Goal: Task Accomplishment & Management: Use online tool/utility

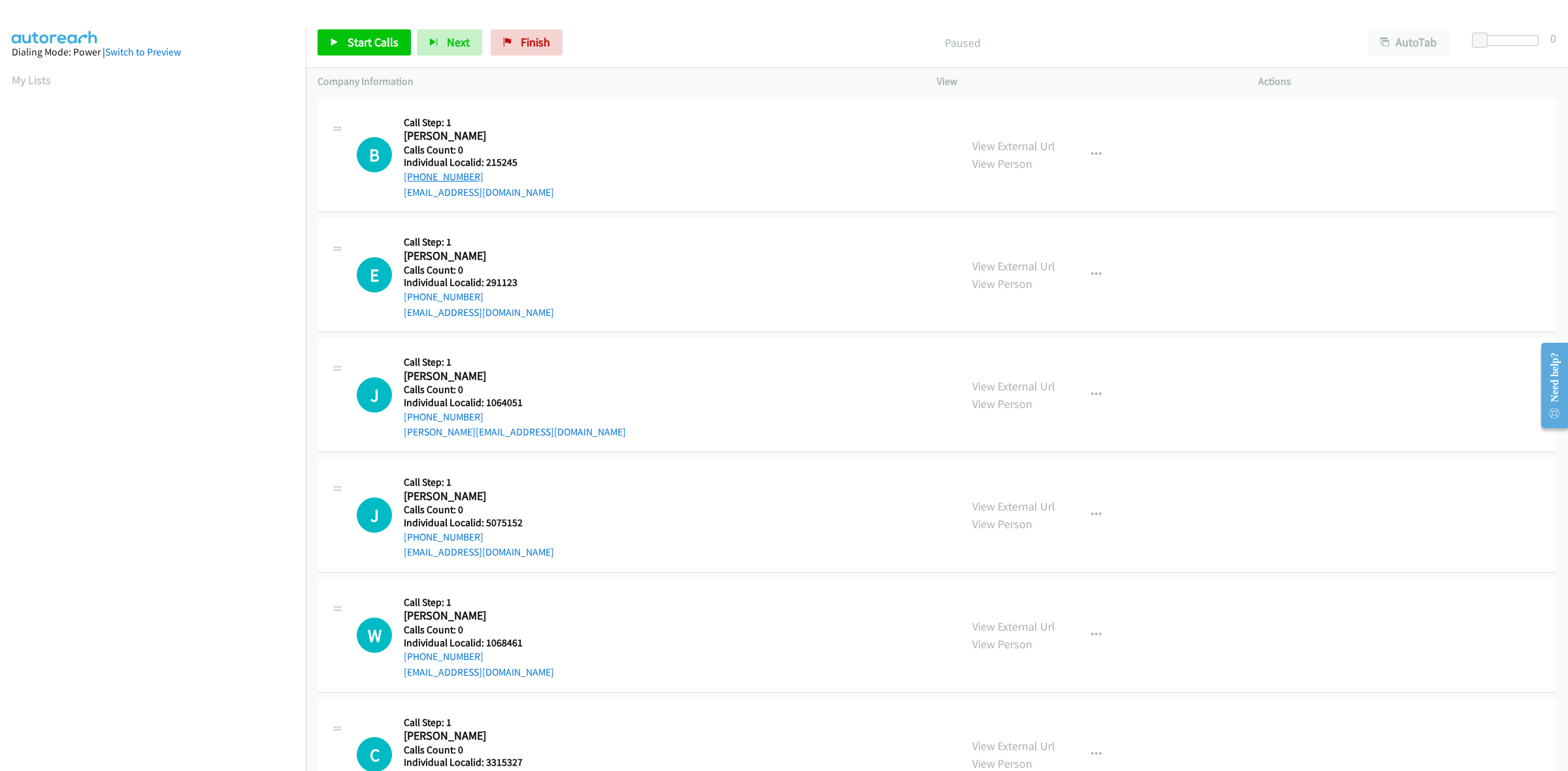
drag, startPoint x: 488, startPoint y: 178, endPoint x: 406, endPoint y: 177, distance: 82.0
click at [403, 178] on div "B Callback Scheduled Call Step: 1 Bonnie Pollard America/New_York Calls Count: …" at bounding box center [653, 156] width 592 height 90
copy link "+1 772-631-2847"
drag, startPoint x: 518, startPoint y: 161, endPoint x: 485, endPoint y: 162, distance: 33.0
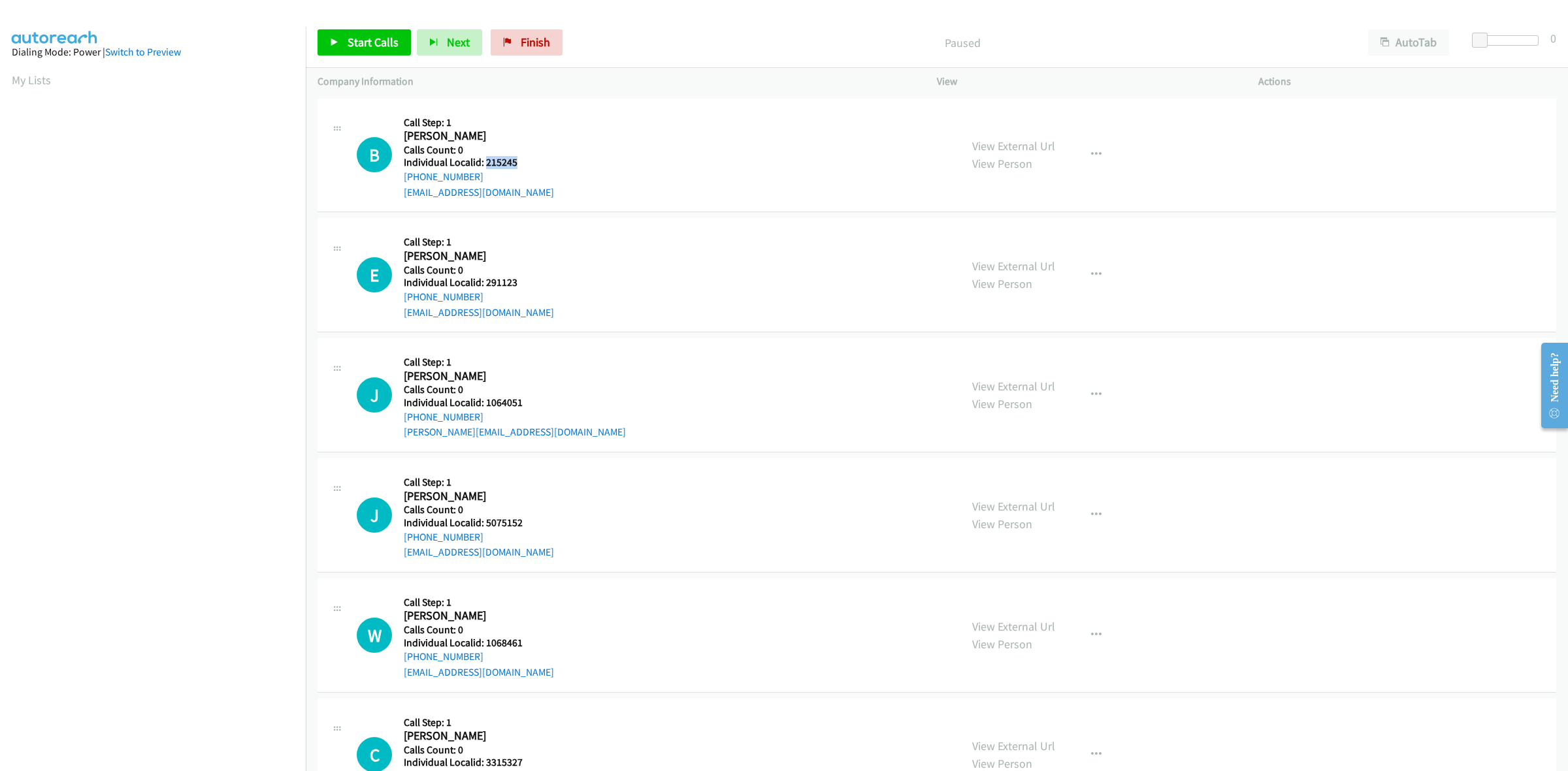
click at [485, 162] on h5 "Individual Localid: 215245" at bounding box center [478, 163] width 151 height 13
copy h5 "215245"
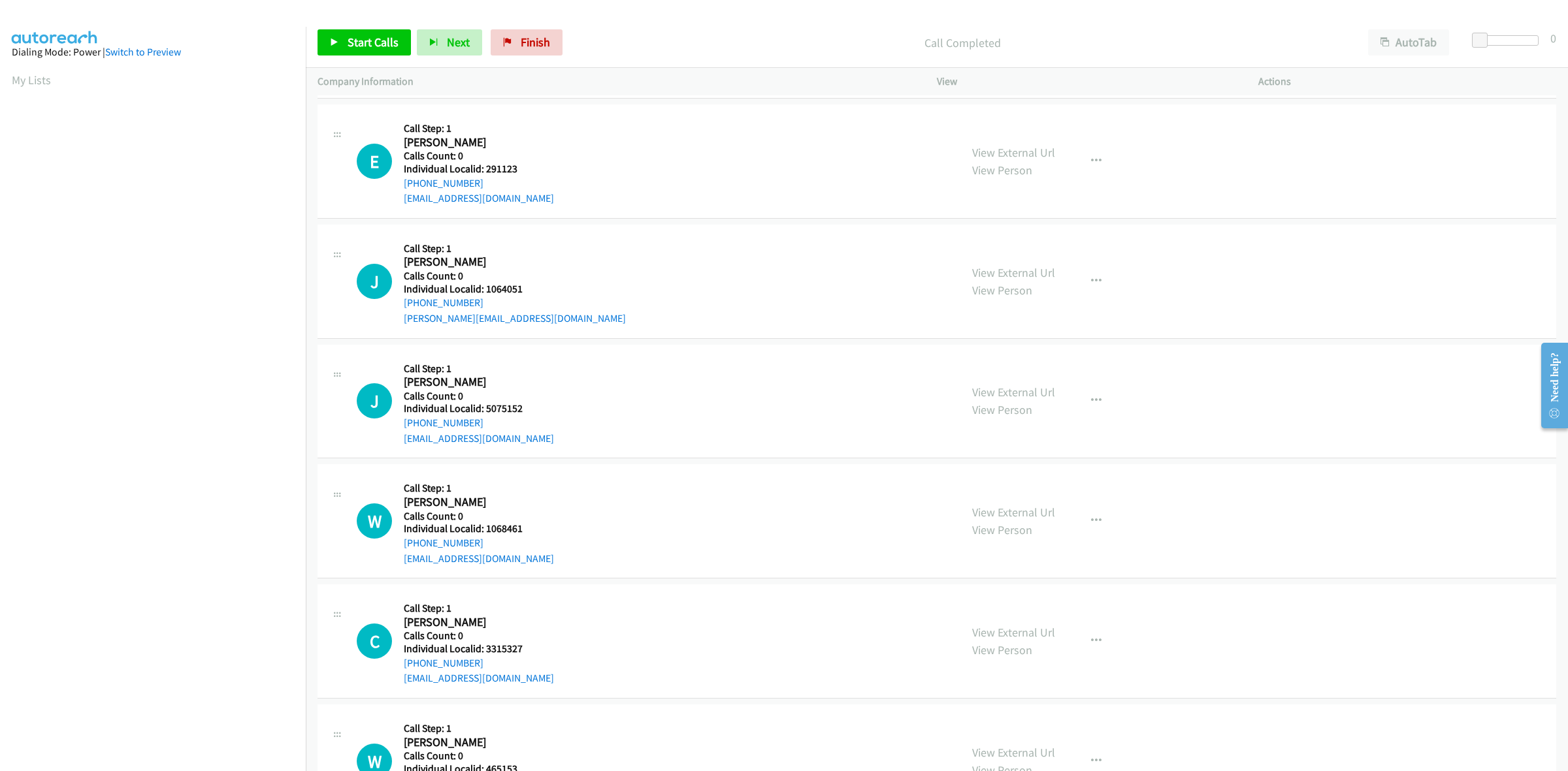
scroll to position [142, 0]
drag, startPoint x: 518, startPoint y: 168, endPoint x: 485, endPoint y: 167, distance: 33.0
click at [485, 167] on h5 "Individual Localid: 291123" at bounding box center [478, 168] width 151 height 13
copy h5 "291123"
click at [526, 158] on h5 "Calls Count: 0" at bounding box center [478, 156] width 151 height 13
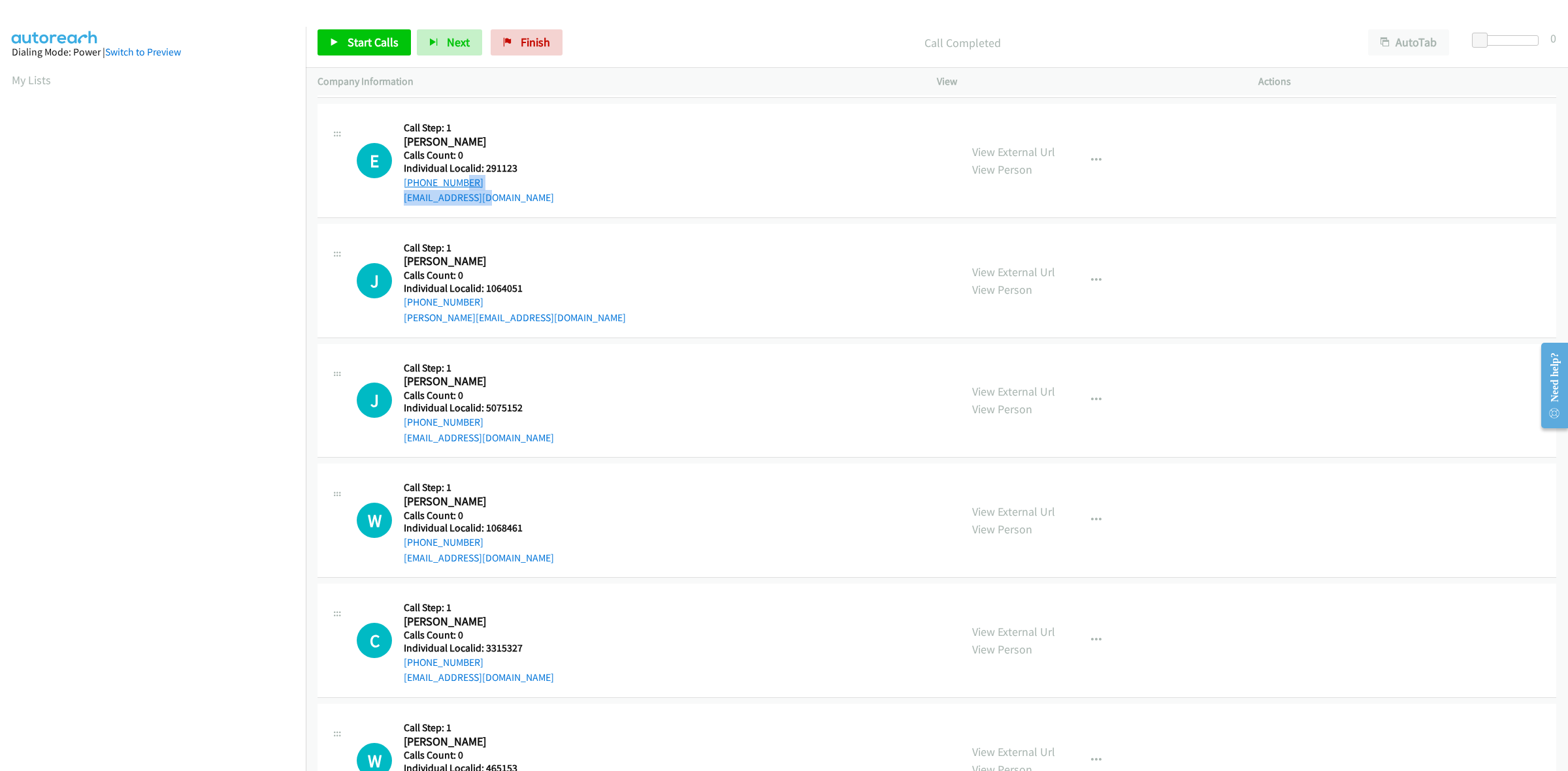
drag, startPoint x: 484, startPoint y: 188, endPoint x: 451, endPoint y: 183, distance: 33.4
click at [451, 183] on div "Callback Scheduled Call Step: 1 Eugene Stafford America/New_York Calls Count: 0…" at bounding box center [478, 161] width 151 height 90
click at [566, 156] on div "E Callback Scheduled Call Step: 1 Eugene Stafford America/New_York Calls Count:…" at bounding box center [653, 161] width 592 height 90
drag, startPoint x: 472, startPoint y: 176, endPoint x: 400, endPoint y: 181, distance: 72.2
click at [400, 181] on div "E Callback Scheduled Call Step: 1 Eugene Stafford America/New_York Calls Count:…" at bounding box center [653, 161] width 592 height 90
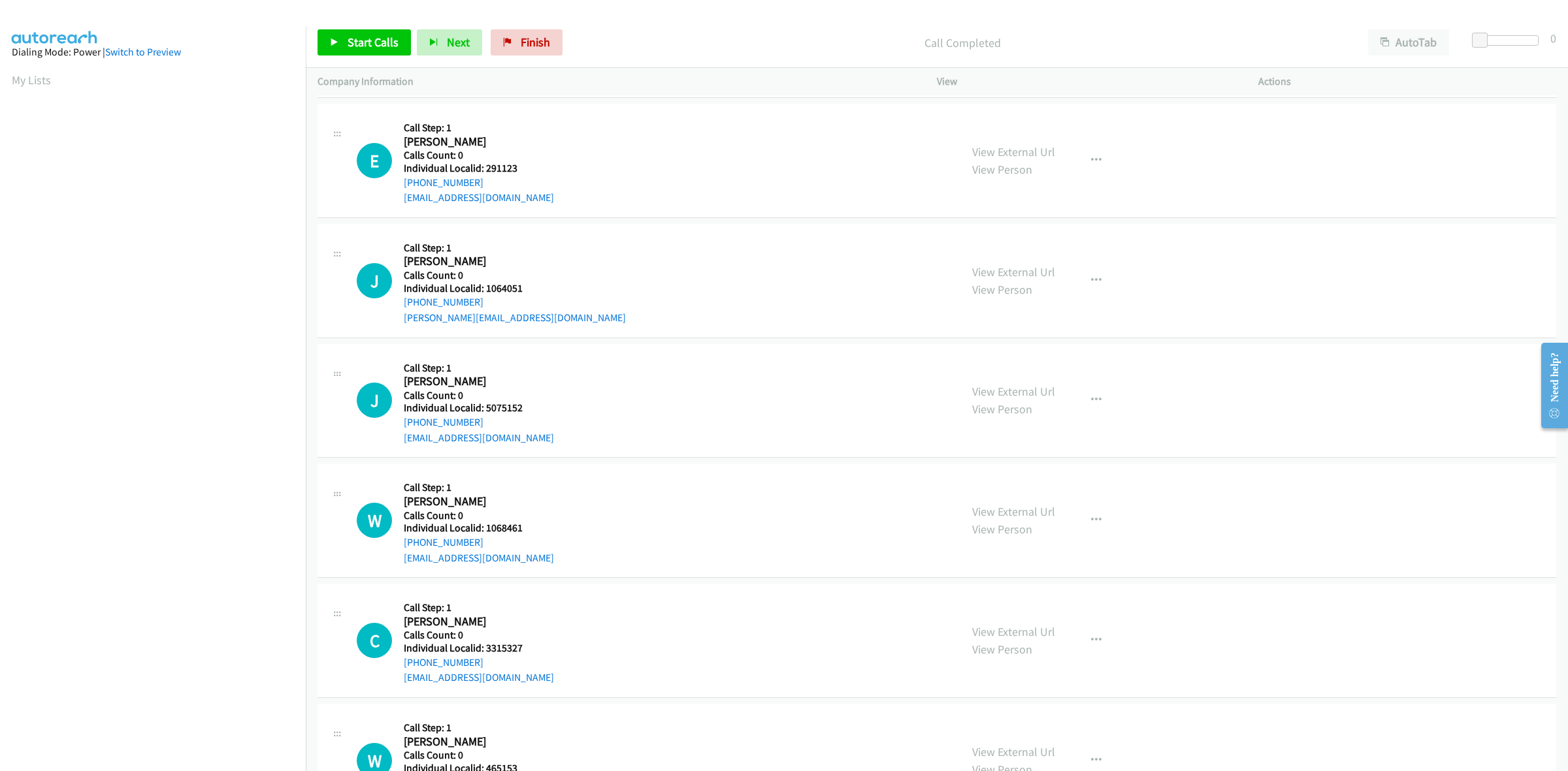
copy link "+1 304-923-2379"
drag, startPoint x: 518, startPoint y: 171, endPoint x: 487, endPoint y: 168, distance: 31.1
click at [487, 168] on h5 "Individual Localid: 291123" at bounding box center [478, 168] width 151 height 13
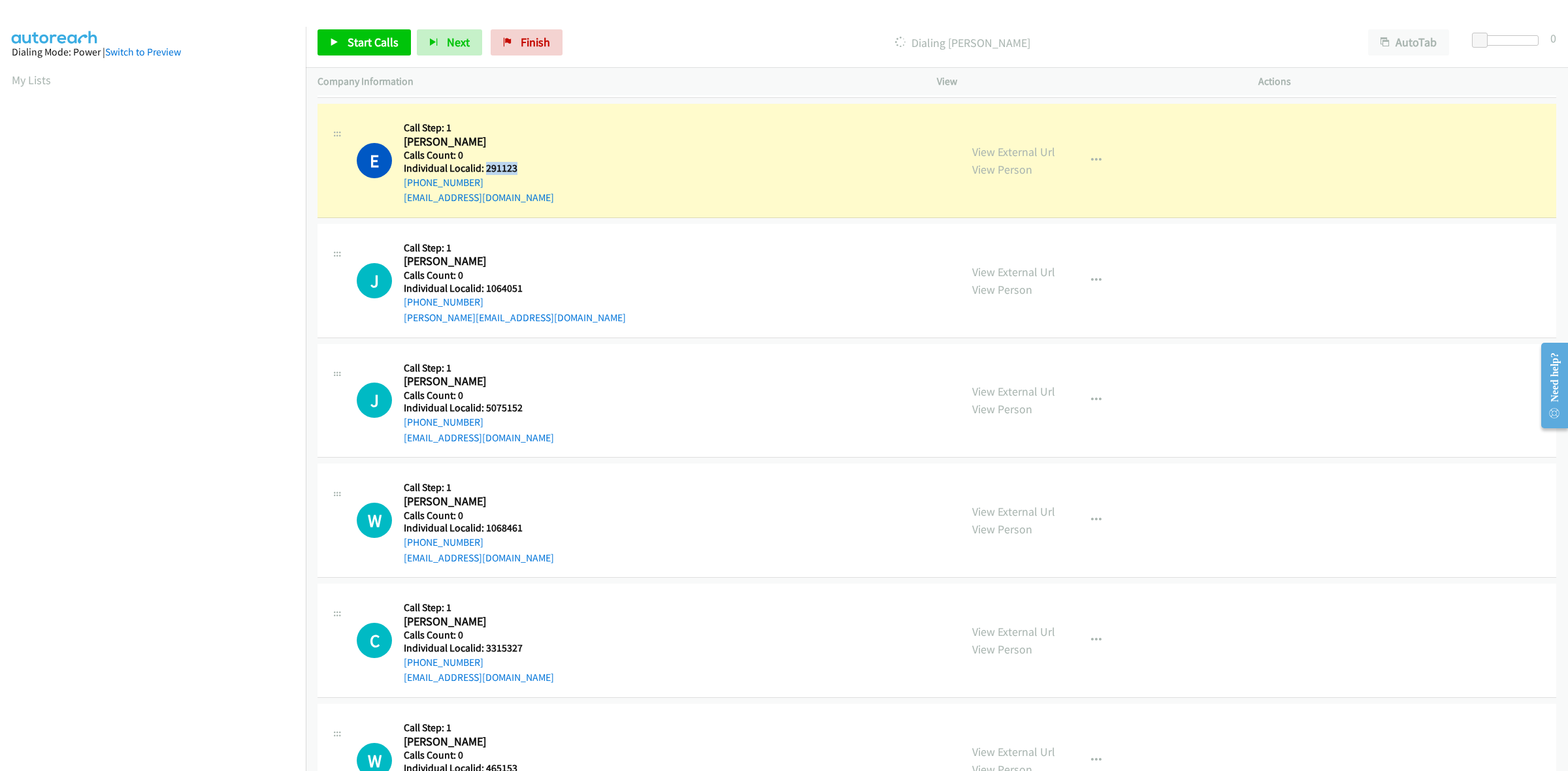
copy h5 "291123"
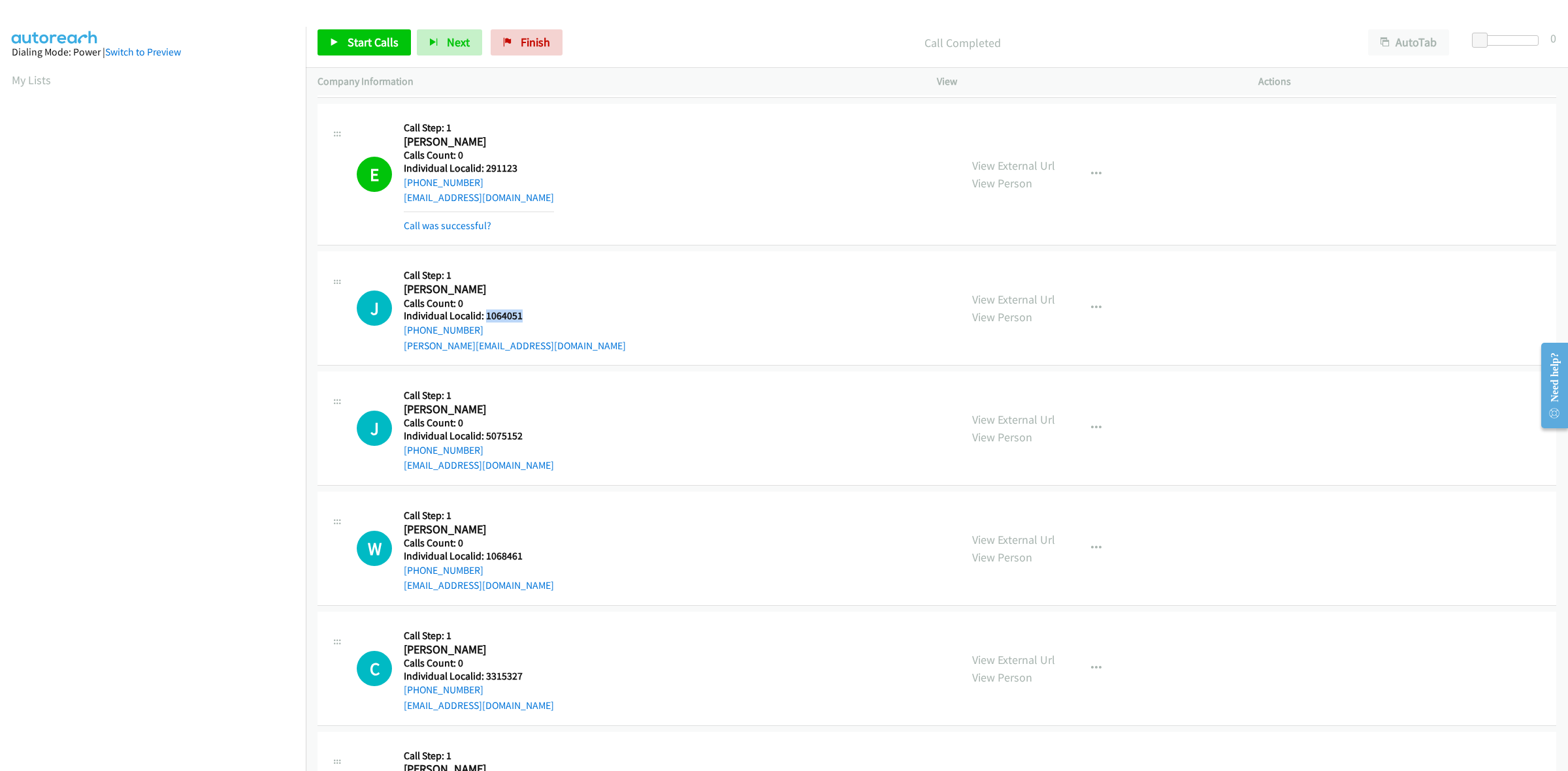
drag, startPoint x: 531, startPoint y: 314, endPoint x: 485, endPoint y: 321, distance: 46.5
click at [485, 321] on h5 "Individual Localid: 1064051" at bounding box center [514, 316] width 222 height 13
copy h5 "1064051"
click at [1094, 310] on icon "button" at bounding box center [1096, 308] width 10 height 10
click at [1032, 391] on link "Skip Call" at bounding box center [1027, 393] width 174 height 26
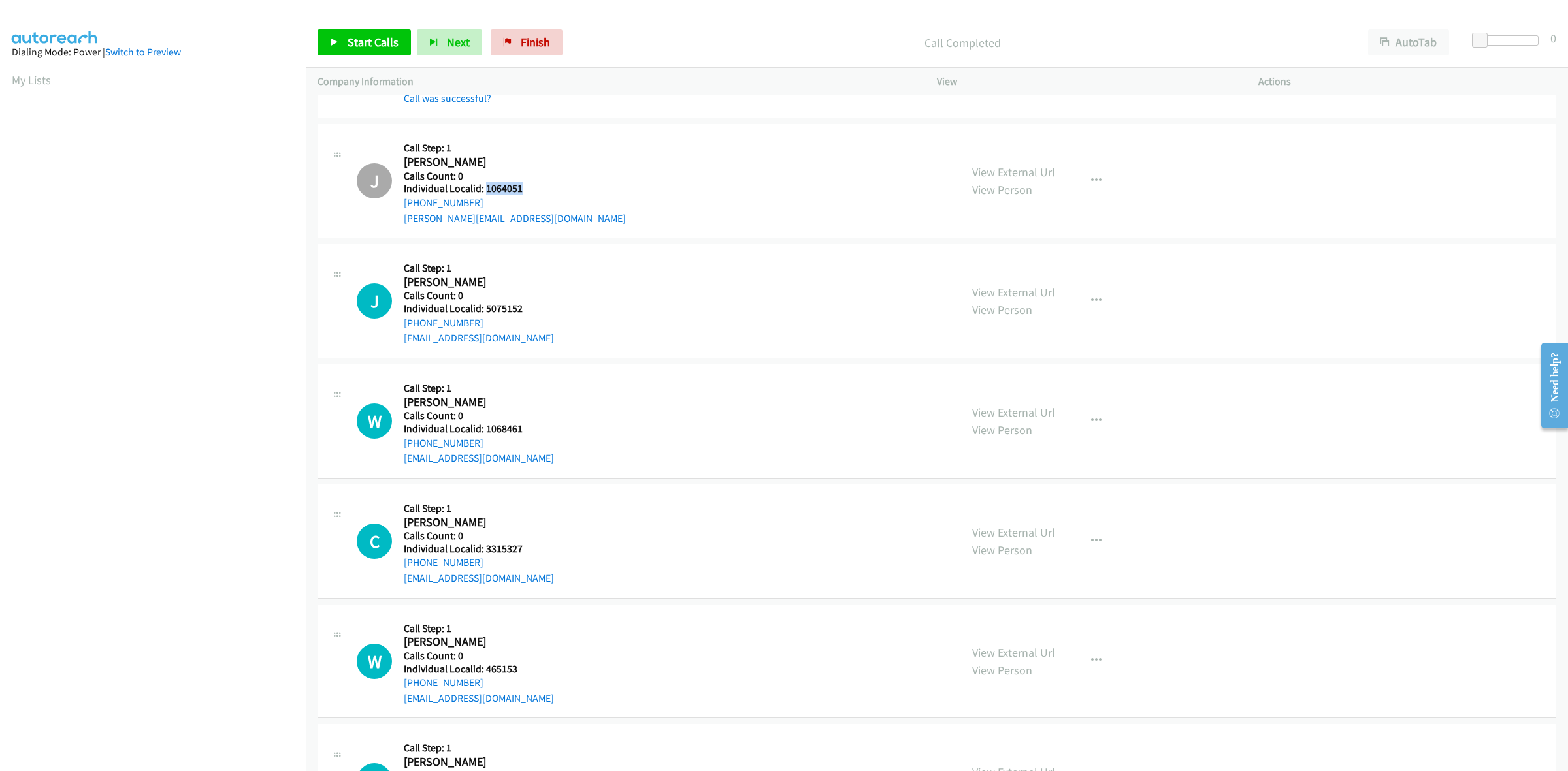
scroll to position [326, 0]
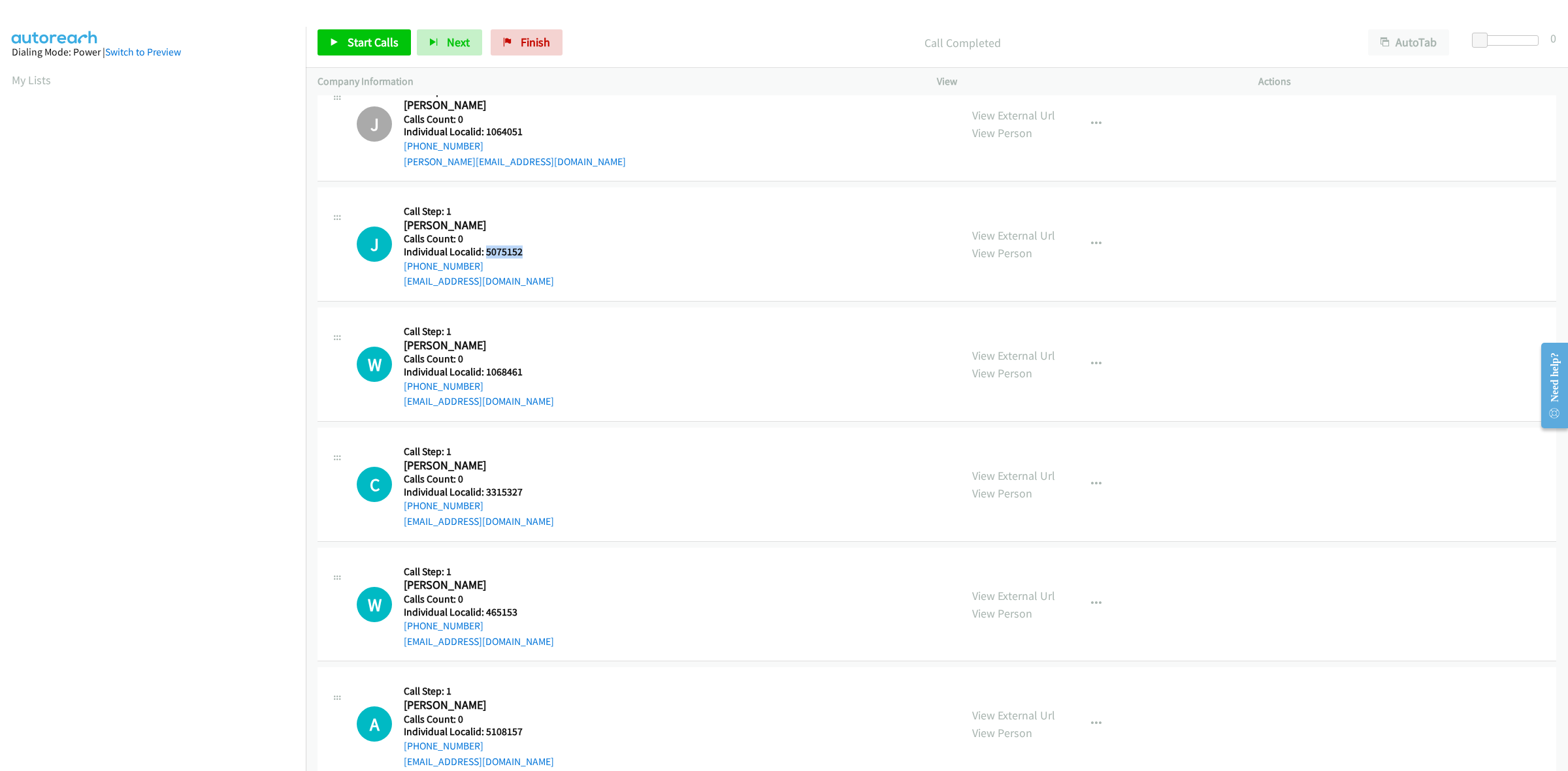
drag, startPoint x: 524, startPoint y: 257, endPoint x: 485, endPoint y: 251, distance: 39.5
click at [485, 251] on h5 "Individual Localid: 5075152" at bounding box center [478, 252] width 151 height 13
copy h5 "5075152"
click at [579, 217] on div "J Callback Scheduled Call Step: 1 Josh Borland America/New_York Calls Count: 0 …" at bounding box center [653, 245] width 592 height 90
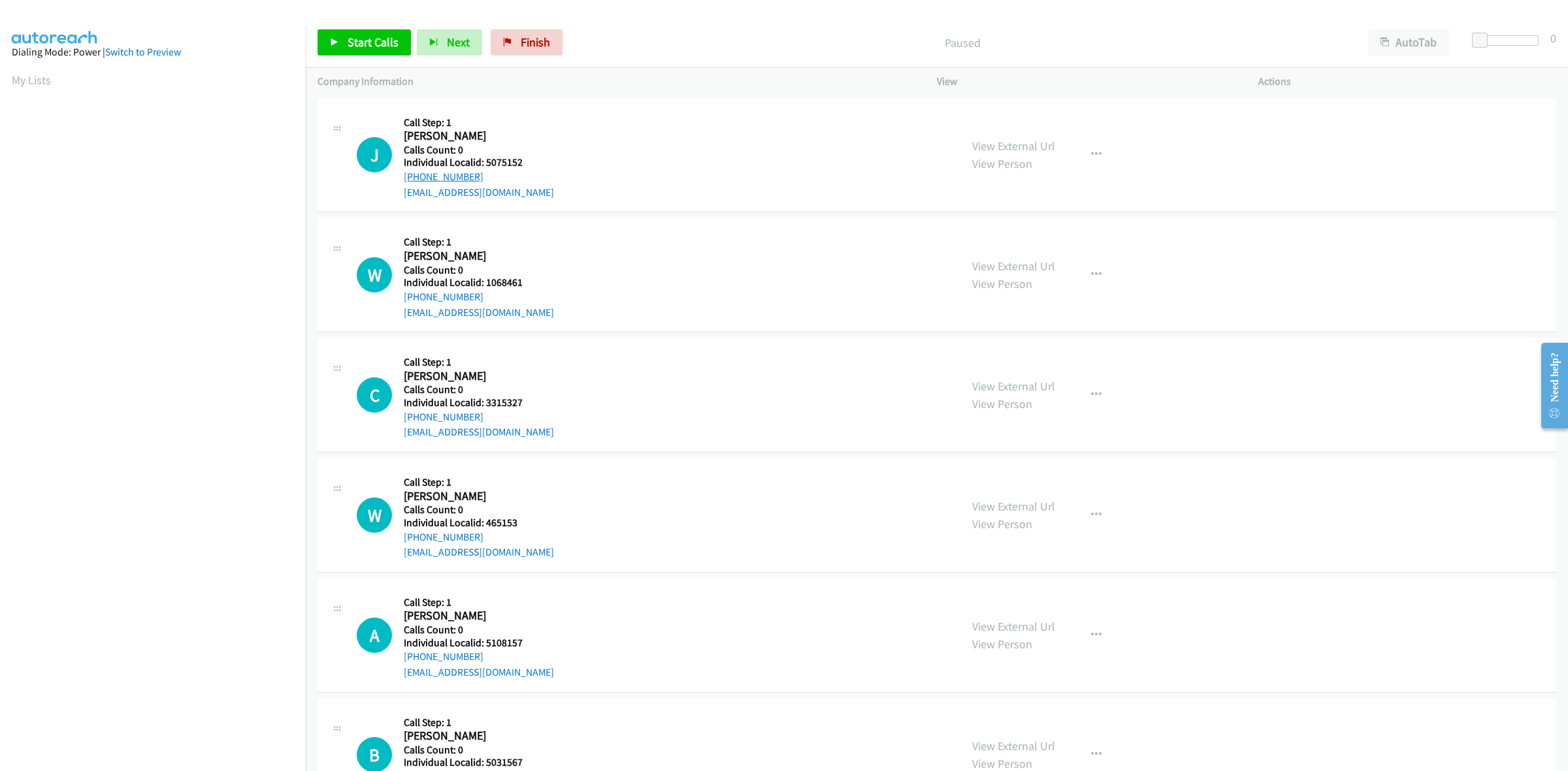
drag, startPoint x: 470, startPoint y: 178, endPoint x: 405, endPoint y: 178, distance: 65.0
click at [405, 178] on div "+1 740-605-7311" at bounding box center [478, 176] width 151 height 16
copy link "+1 740-605-7311"
drag, startPoint x: 515, startPoint y: 160, endPoint x: 485, endPoint y: 162, distance: 30.1
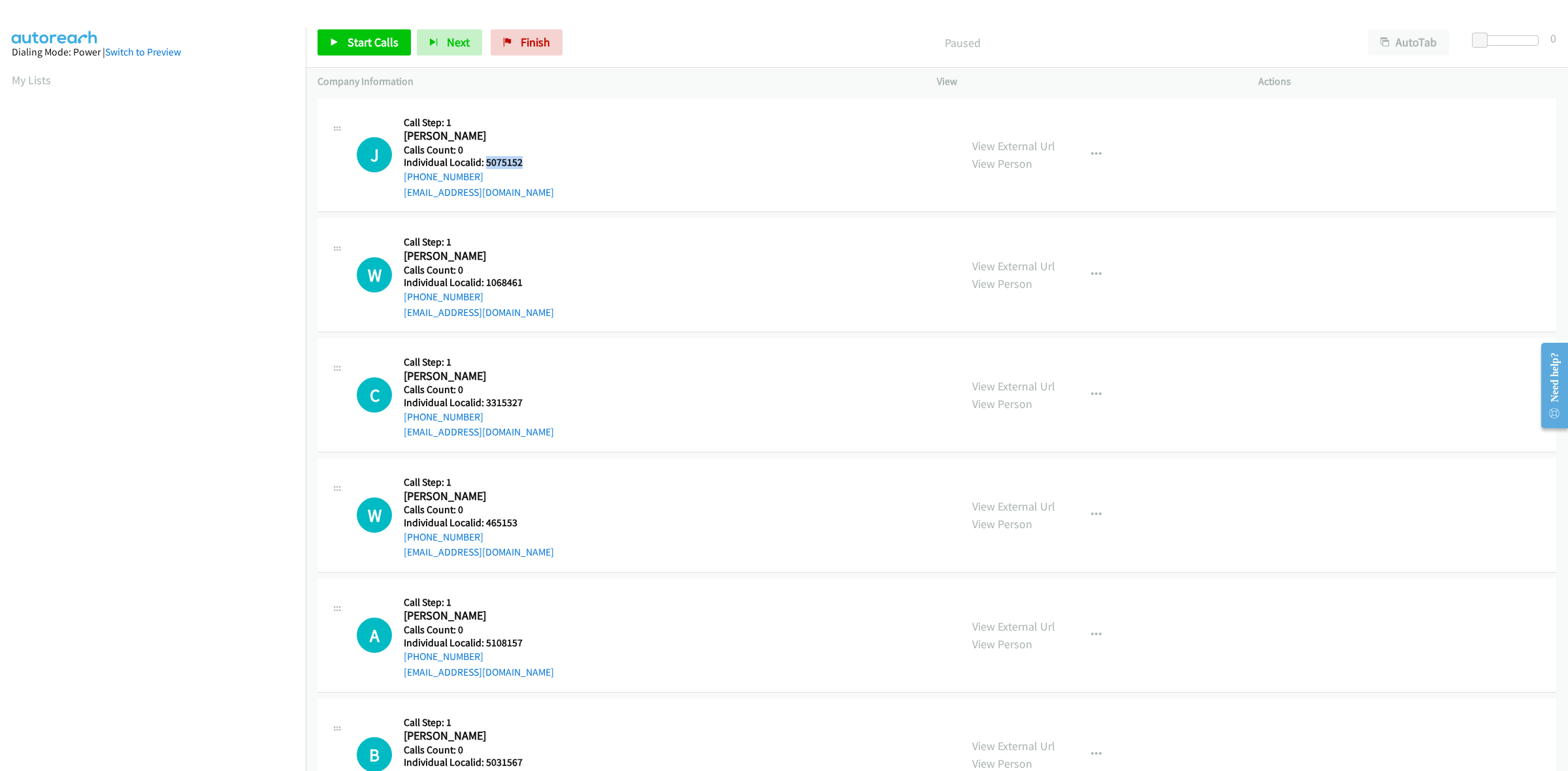
click at [485, 162] on h5 "Individual Localid: 5075152" at bounding box center [478, 163] width 151 height 13
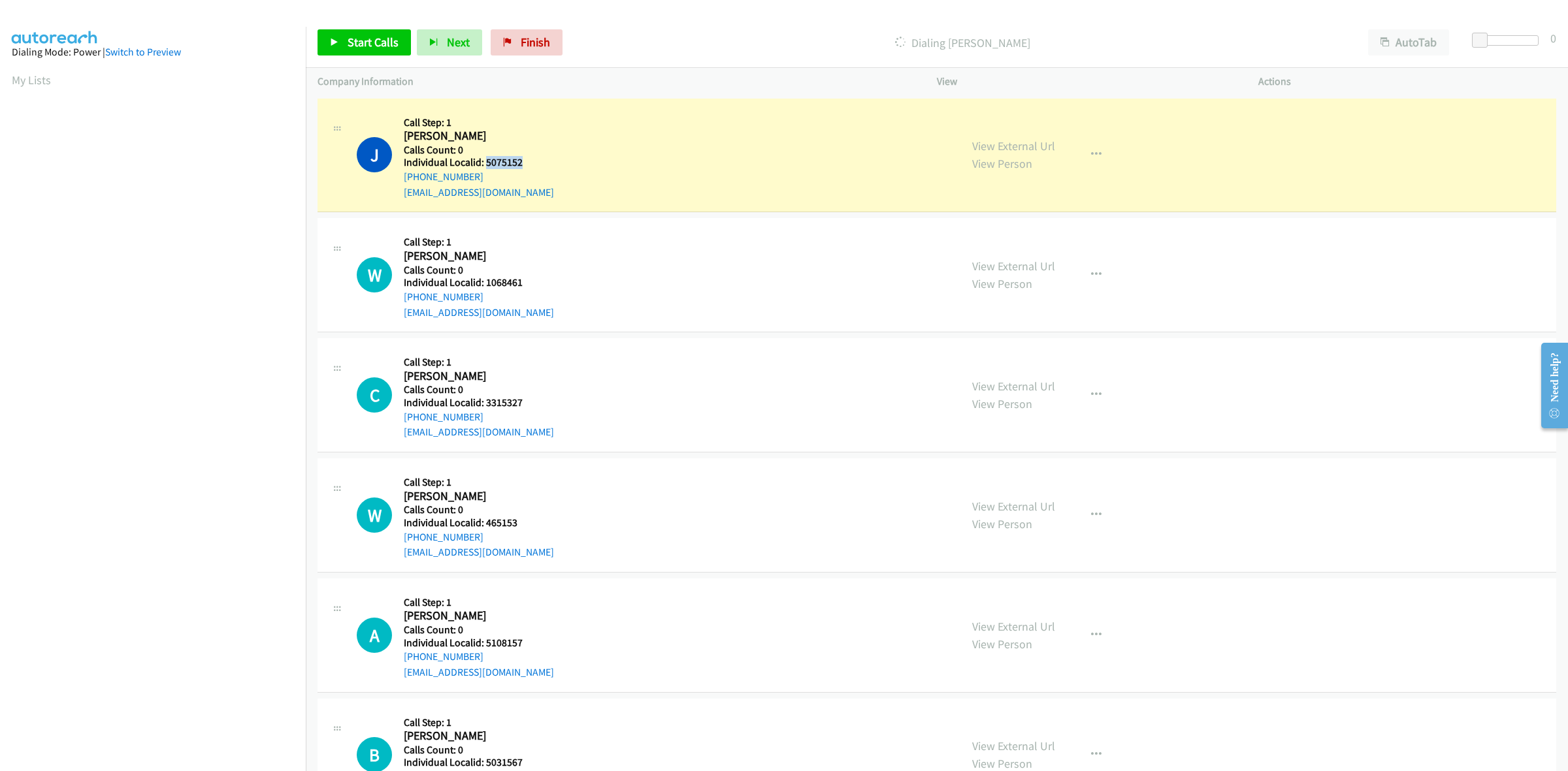
copy h5 "5075152"
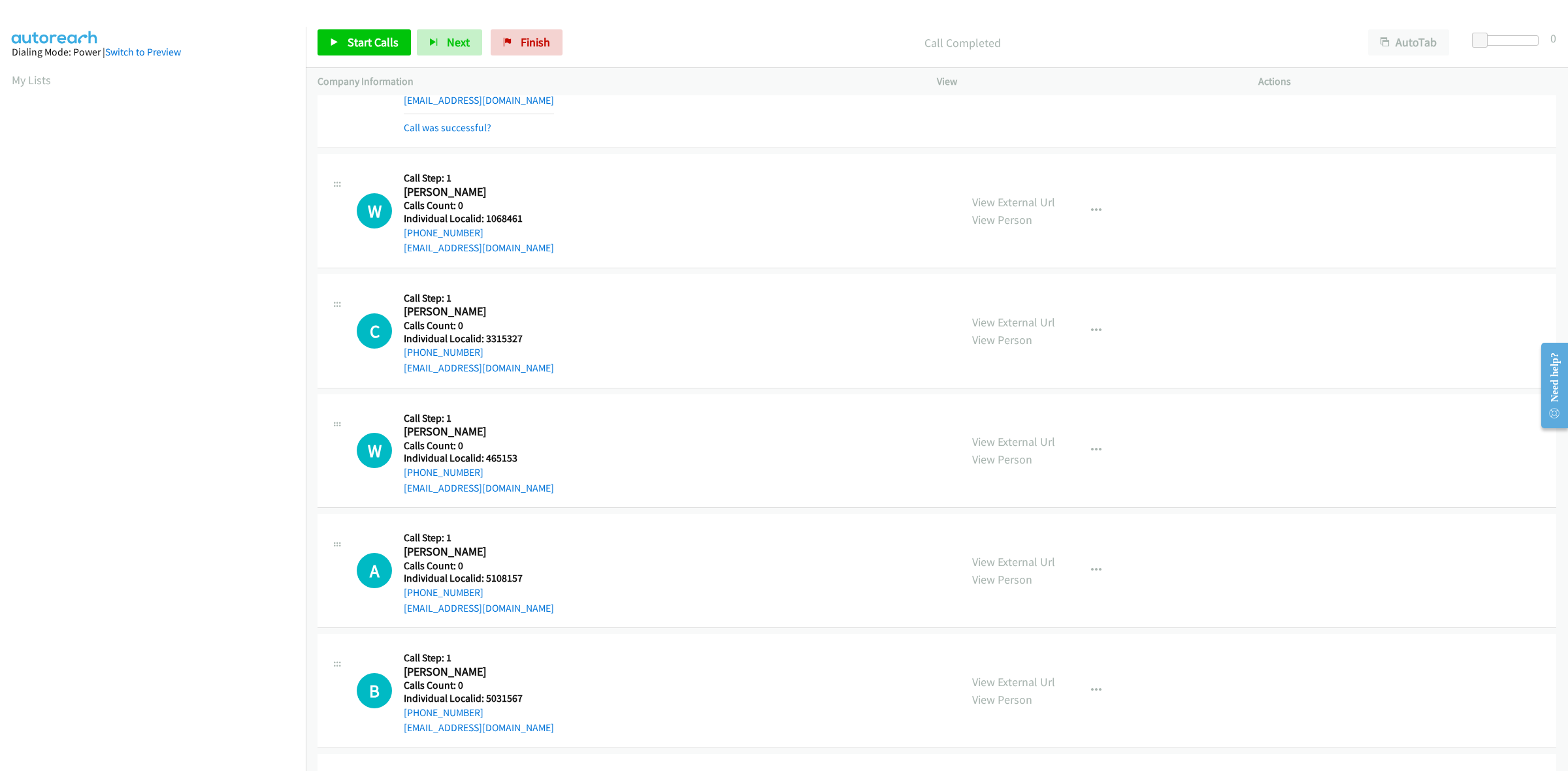
scroll to position [122, 0]
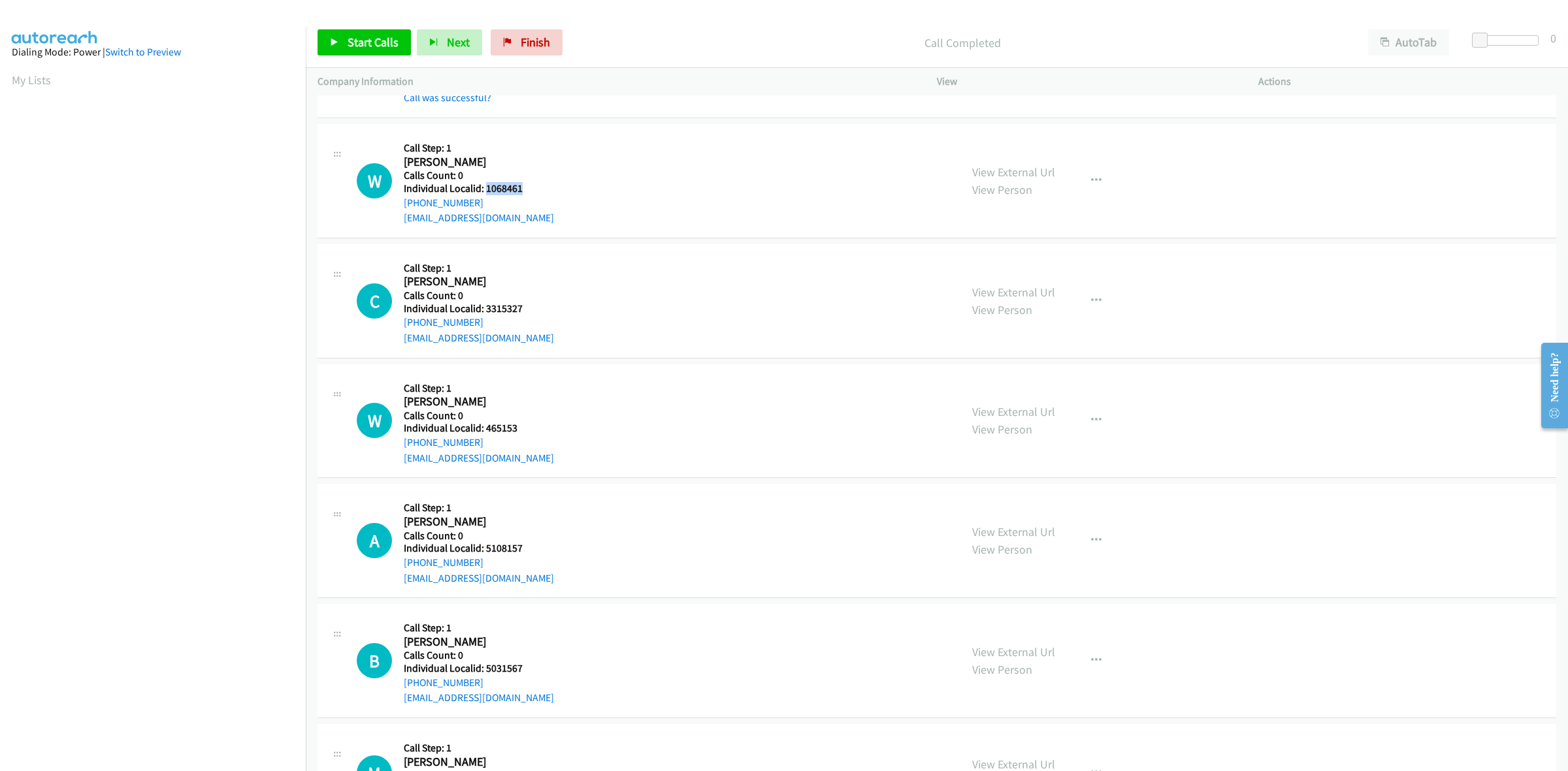
drag, startPoint x: 523, startPoint y: 189, endPoint x: 485, endPoint y: 189, distance: 38.0
click at [485, 189] on h5 "Individual Localid: 1068461" at bounding box center [478, 189] width 151 height 13
copy h5 "1068461"
click at [606, 165] on div "W Callback Scheduled Call Step: 1 William Schleppy America/New_York Calls Count…" at bounding box center [653, 181] width 592 height 90
drag, startPoint x: 488, startPoint y: 200, endPoint x: 405, endPoint y: 207, distance: 83.3
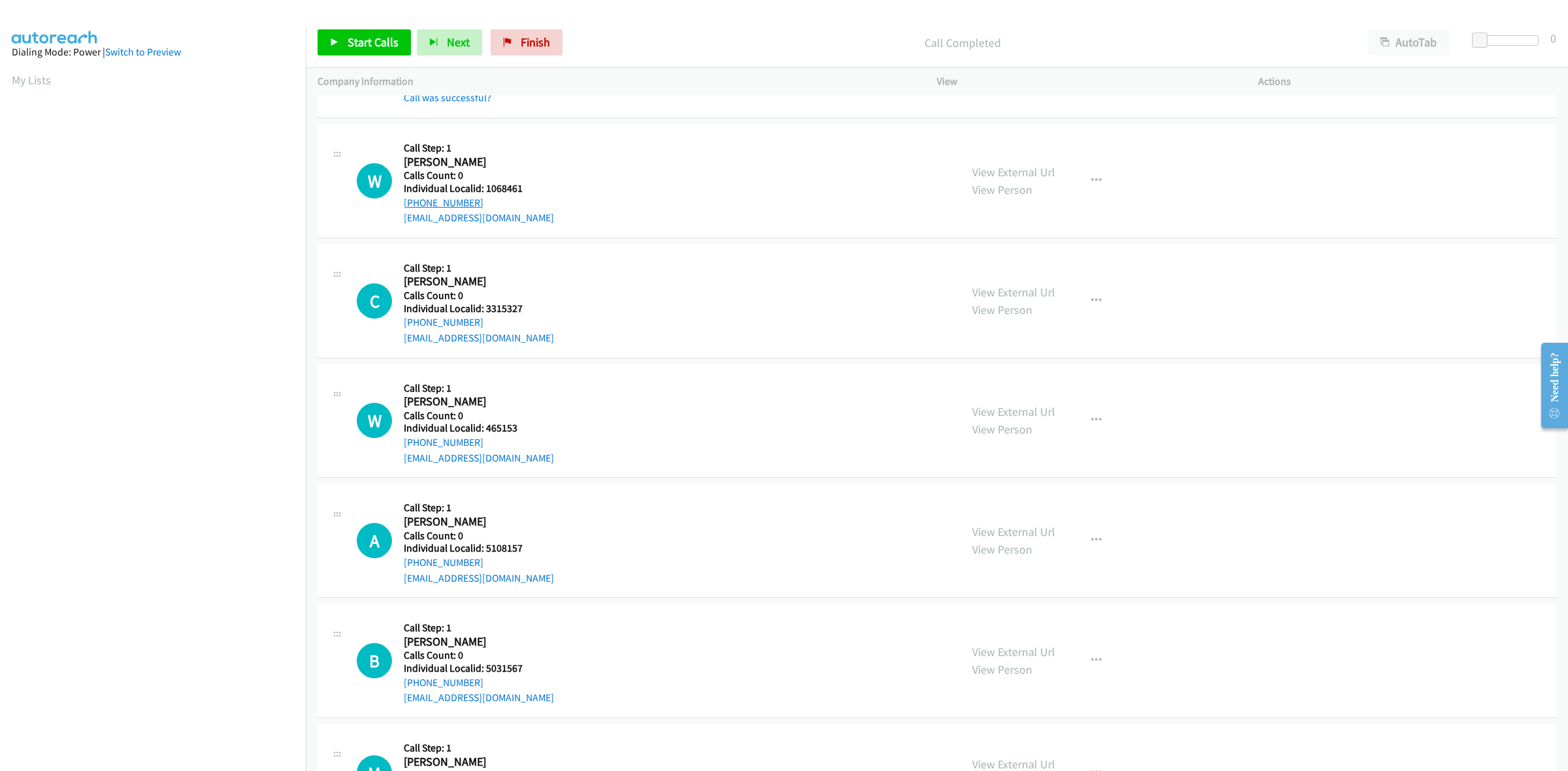
click at [405, 207] on div "+1 610-413-1390" at bounding box center [478, 202] width 151 height 16
copy link "+1 610-413-1390"
drag, startPoint x: 519, startPoint y: 188, endPoint x: 485, endPoint y: 191, distance: 34.1
click at [485, 191] on h5 "Individual Localid: 1068461" at bounding box center [478, 189] width 151 height 13
copy h5 "1068461"
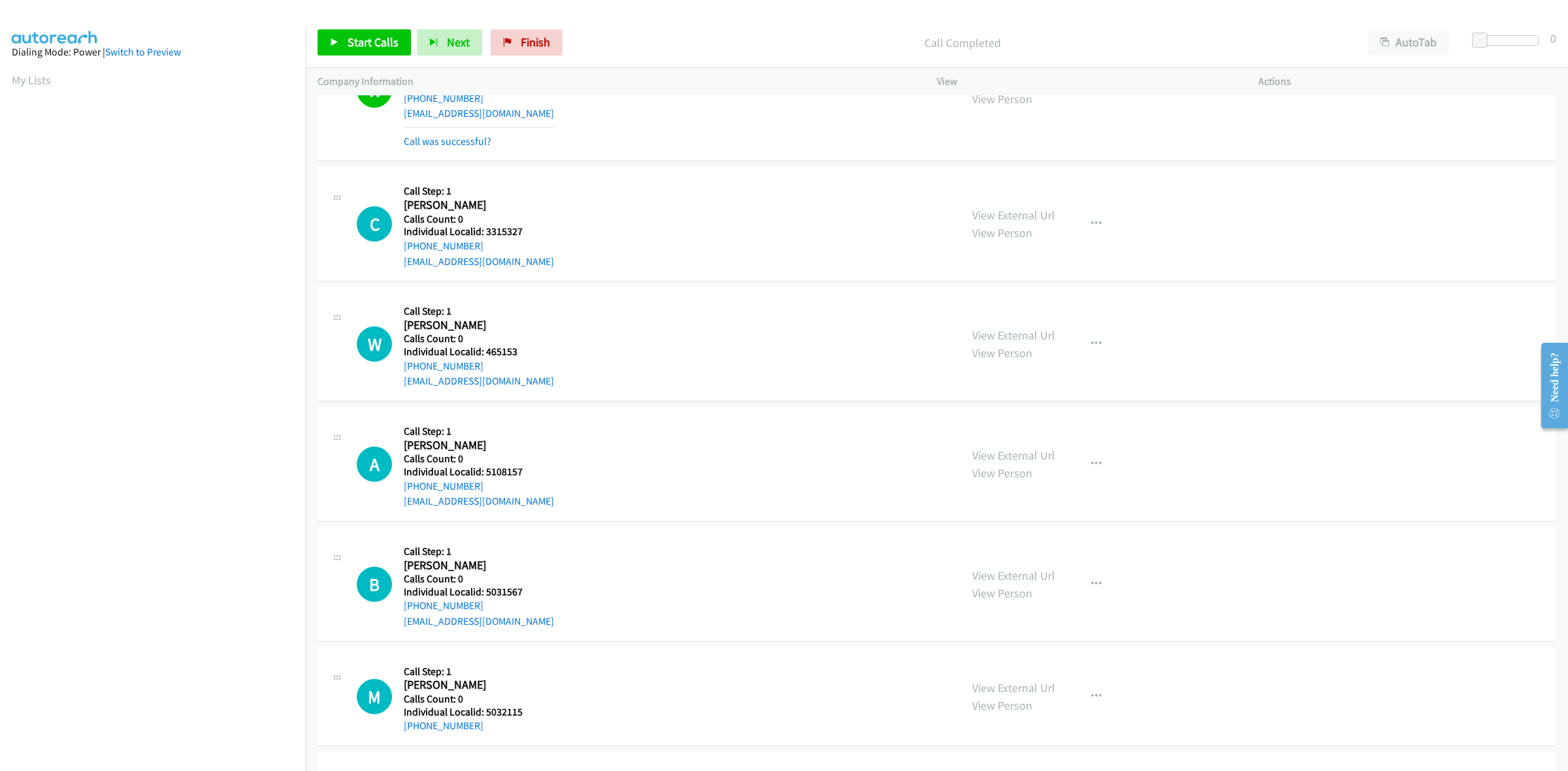
scroll to position [265, 0]
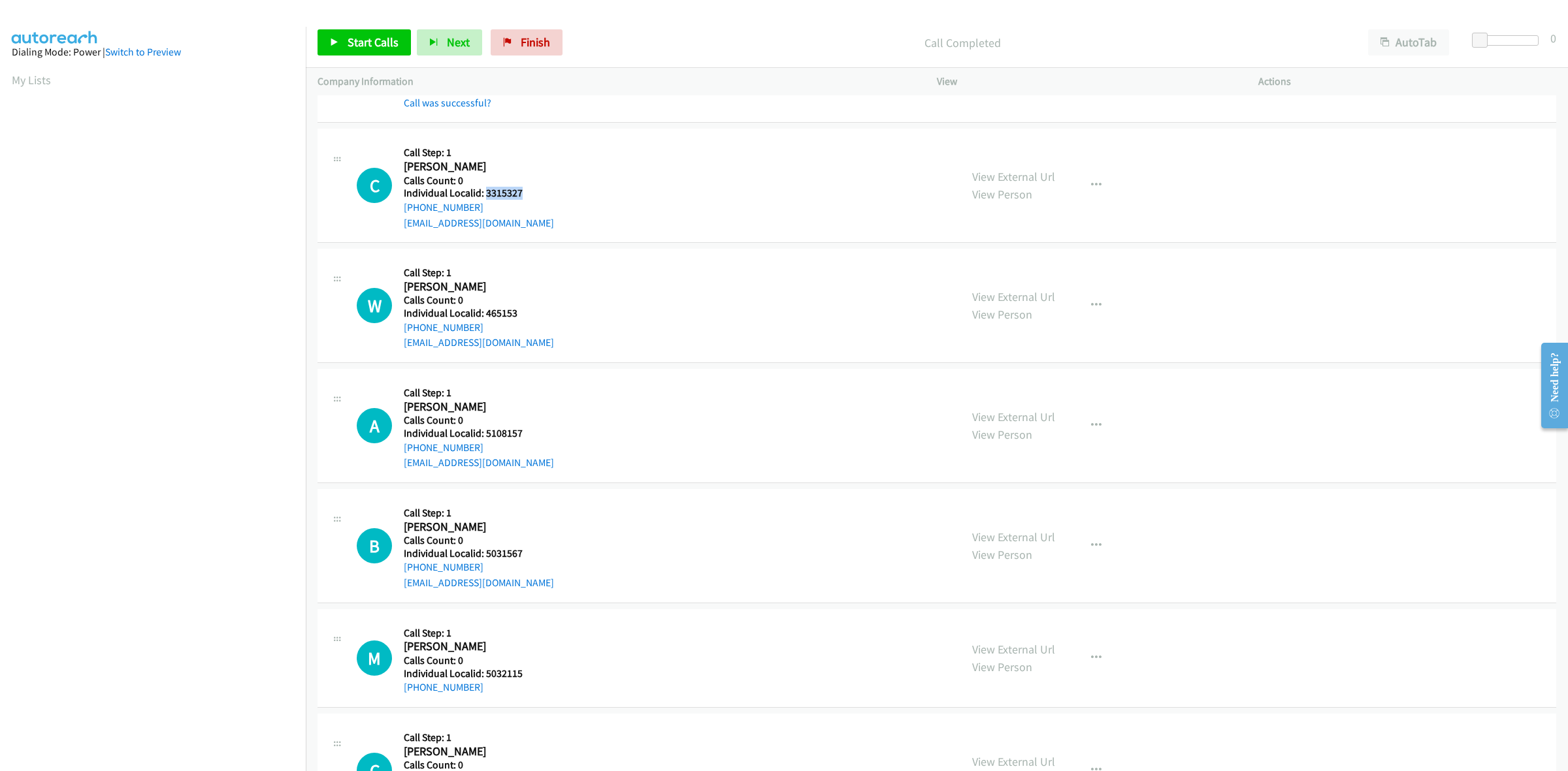
drag, startPoint x: 523, startPoint y: 191, endPoint x: 487, endPoint y: 190, distance: 36.0
click at [487, 190] on h5 "Individual Localid: 3315327" at bounding box center [478, 193] width 151 height 13
copy h5 "3315327"
click at [1093, 183] on icon "button" at bounding box center [1096, 185] width 10 height 10
click at [1035, 269] on link "Skip Call" at bounding box center [1027, 271] width 174 height 26
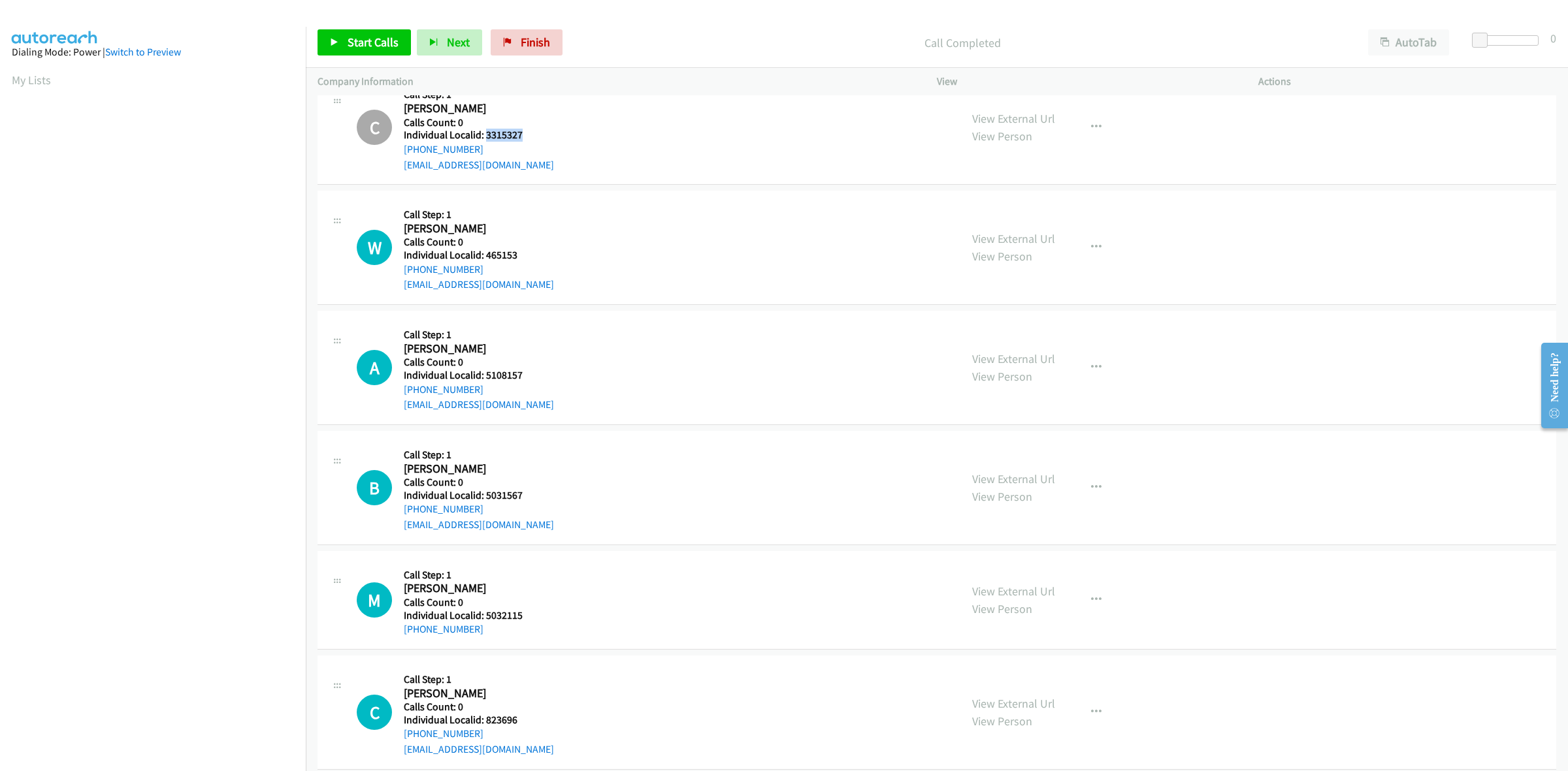
scroll to position [326, 0]
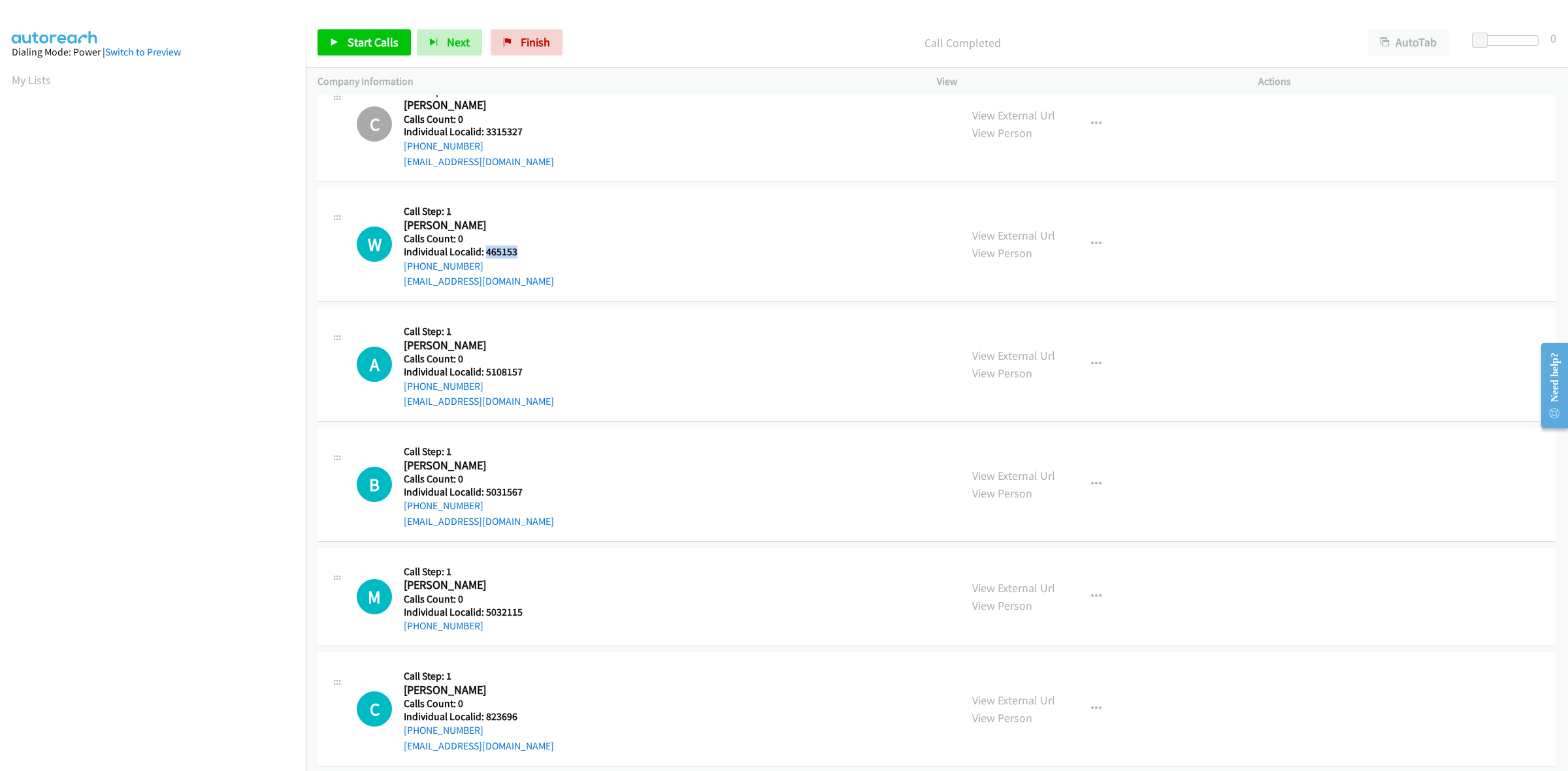
drag, startPoint x: 518, startPoint y: 254, endPoint x: 487, endPoint y: 253, distance: 31.0
click at [487, 253] on h5 "Individual Localid: 465153" at bounding box center [478, 252] width 151 height 13
copy h5 "465153"
click at [641, 228] on div "W Callback Scheduled Call Step: 1 Wayne Gordon America/New_York Calls Count: 0 …" at bounding box center [653, 245] width 592 height 90
drag, startPoint x: 481, startPoint y: 265, endPoint x: 403, endPoint y: 268, distance: 78.1
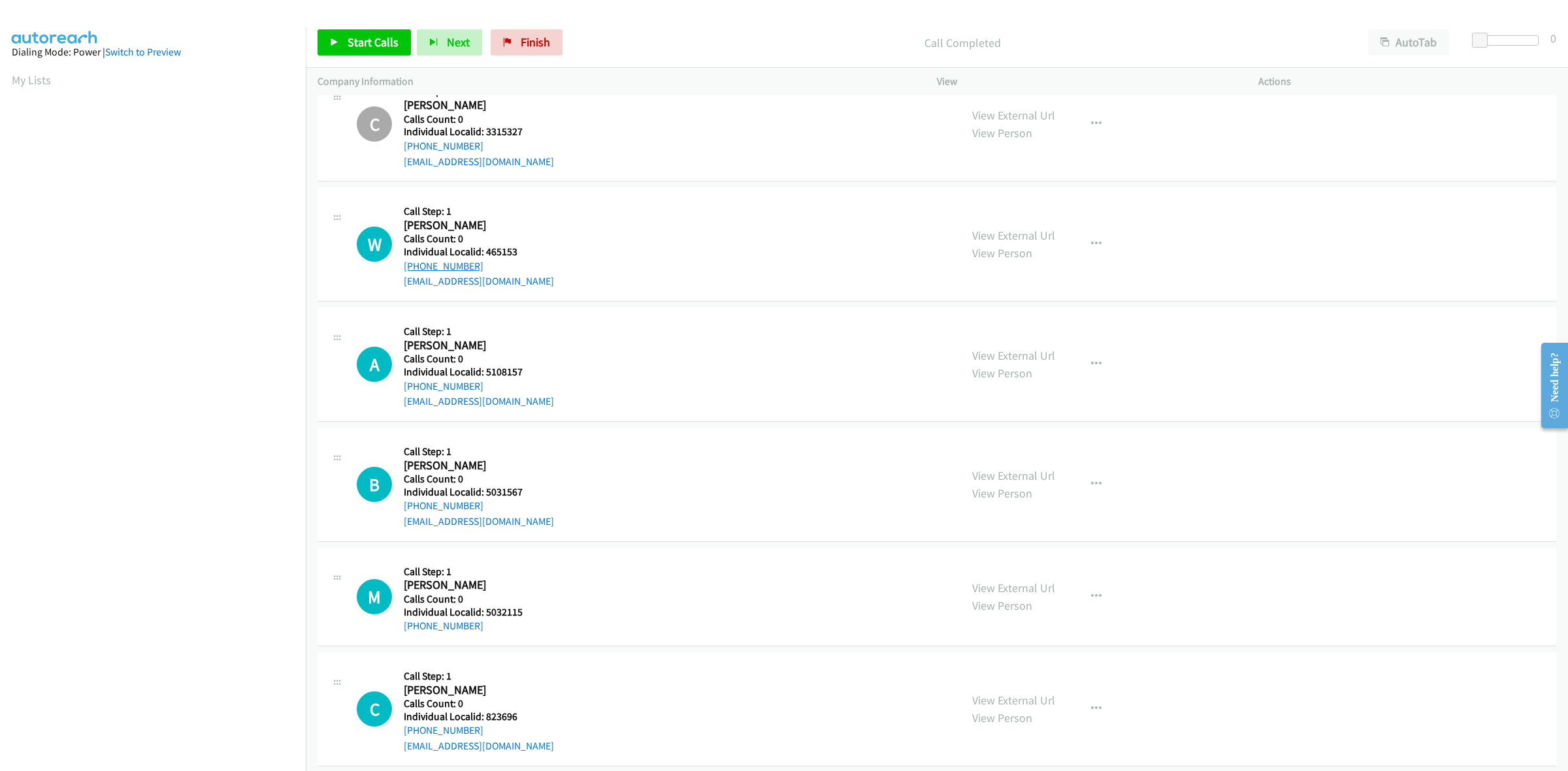
click at [403, 268] on div "+1 202-345-6600" at bounding box center [478, 266] width 151 height 16
copy link "+1 202-345-6600"
drag, startPoint x: 514, startPoint y: 253, endPoint x: 487, endPoint y: 252, distance: 27.0
click at [487, 252] on h5 "Individual Localid: 465153" at bounding box center [478, 252] width 151 height 13
copy h5 "465153"
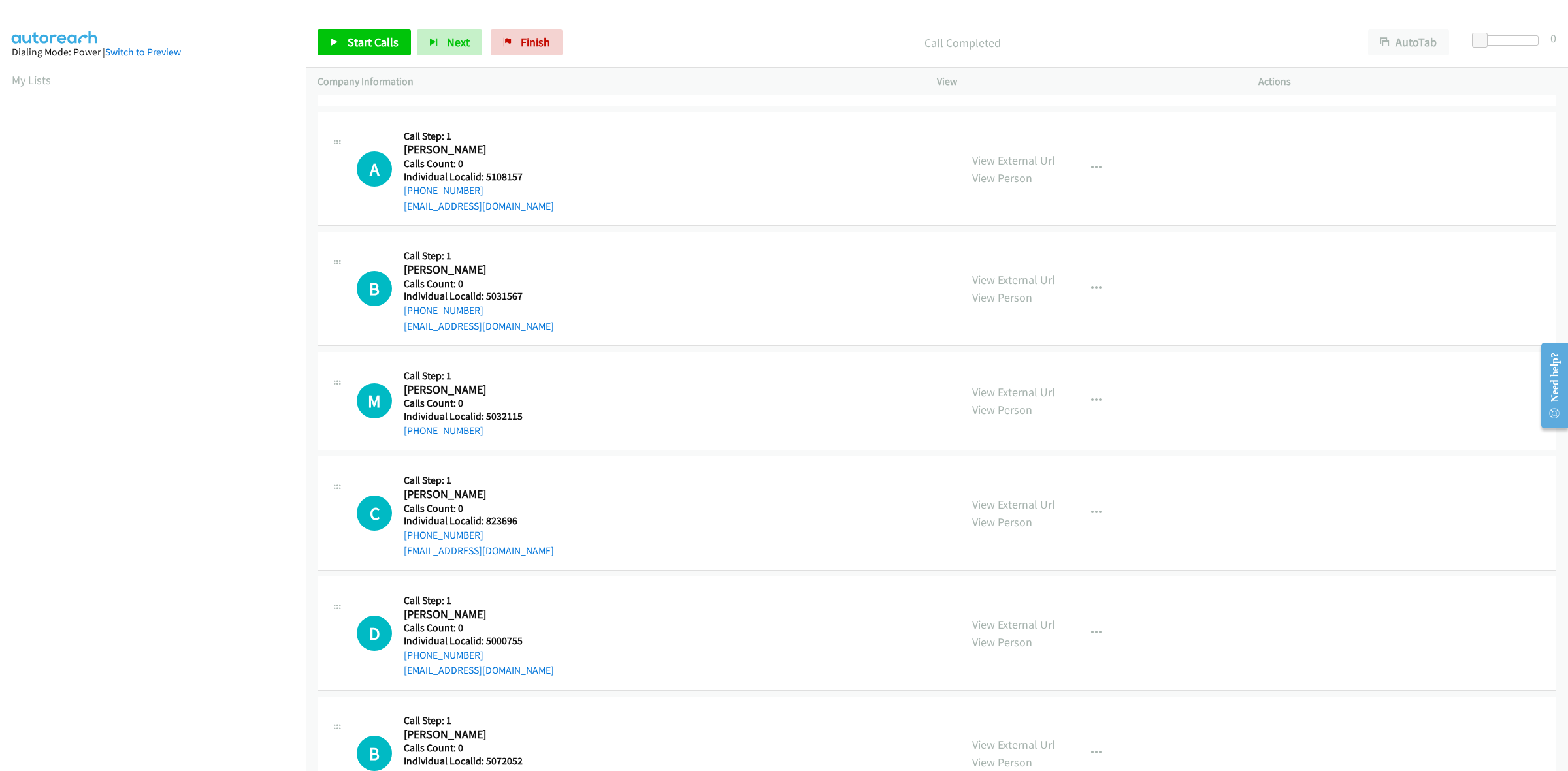
scroll to position [550, 0]
drag, startPoint x: 503, startPoint y: 178, endPoint x: 485, endPoint y: 175, distance: 18.2
click at [485, 175] on h5 "Individual Localid: 5108157" at bounding box center [478, 176] width 151 height 13
copy h5 "5108157"
click at [1098, 167] on button "button" at bounding box center [1096, 168] width 36 height 26
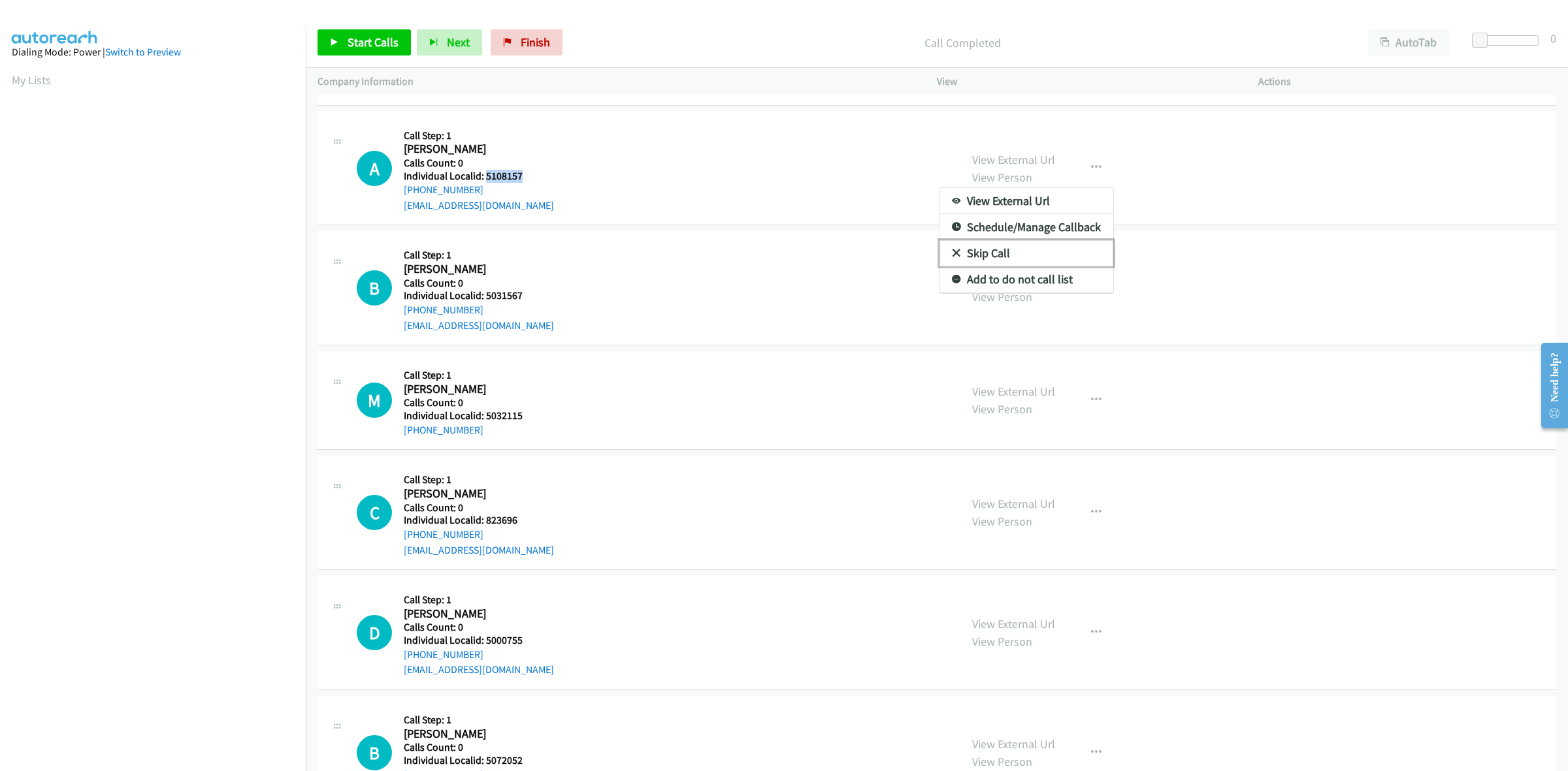
click at [1047, 254] on link "Skip Call" at bounding box center [1027, 253] width 174 height 26
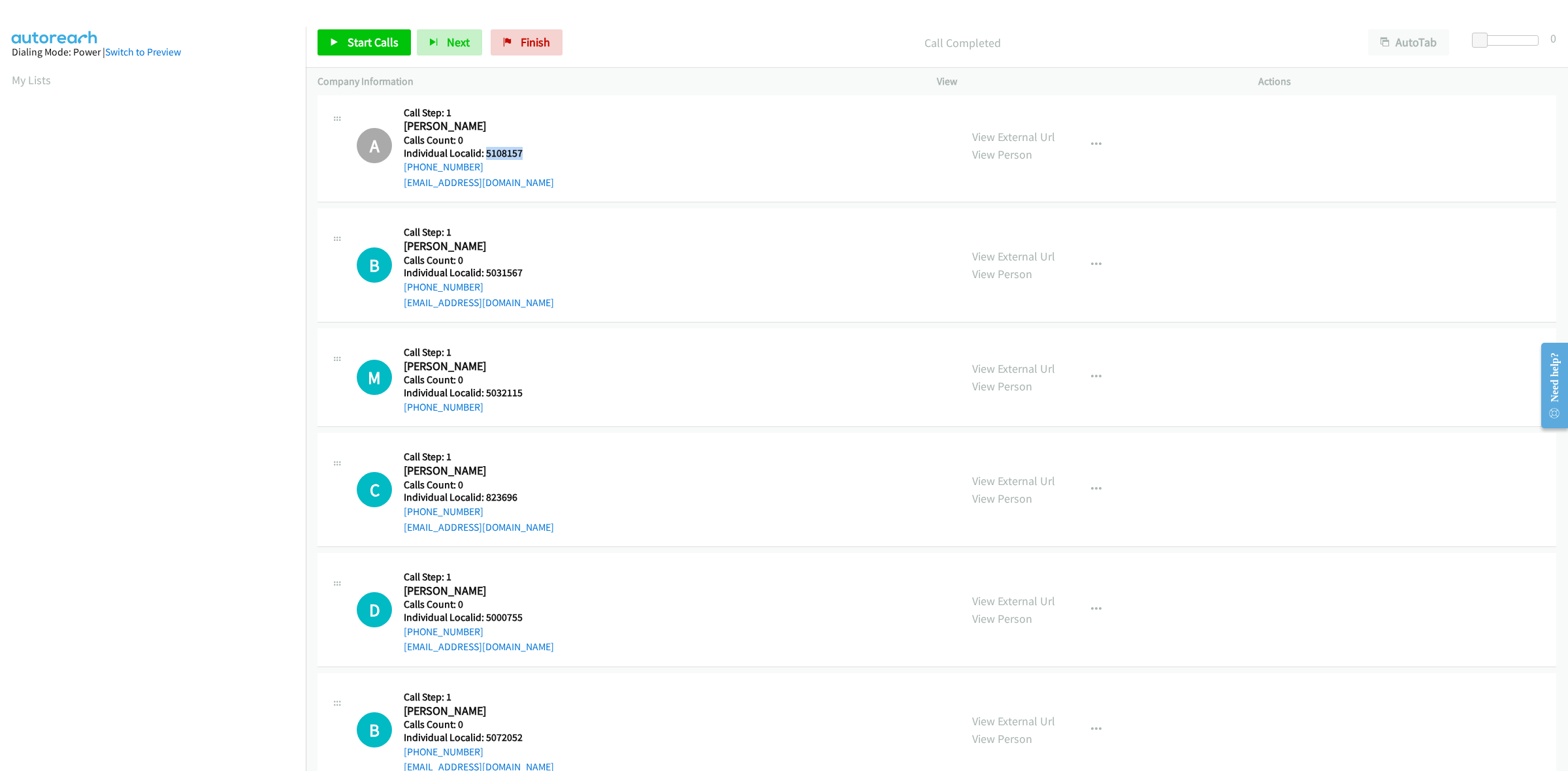
scroll to position [693, 0]
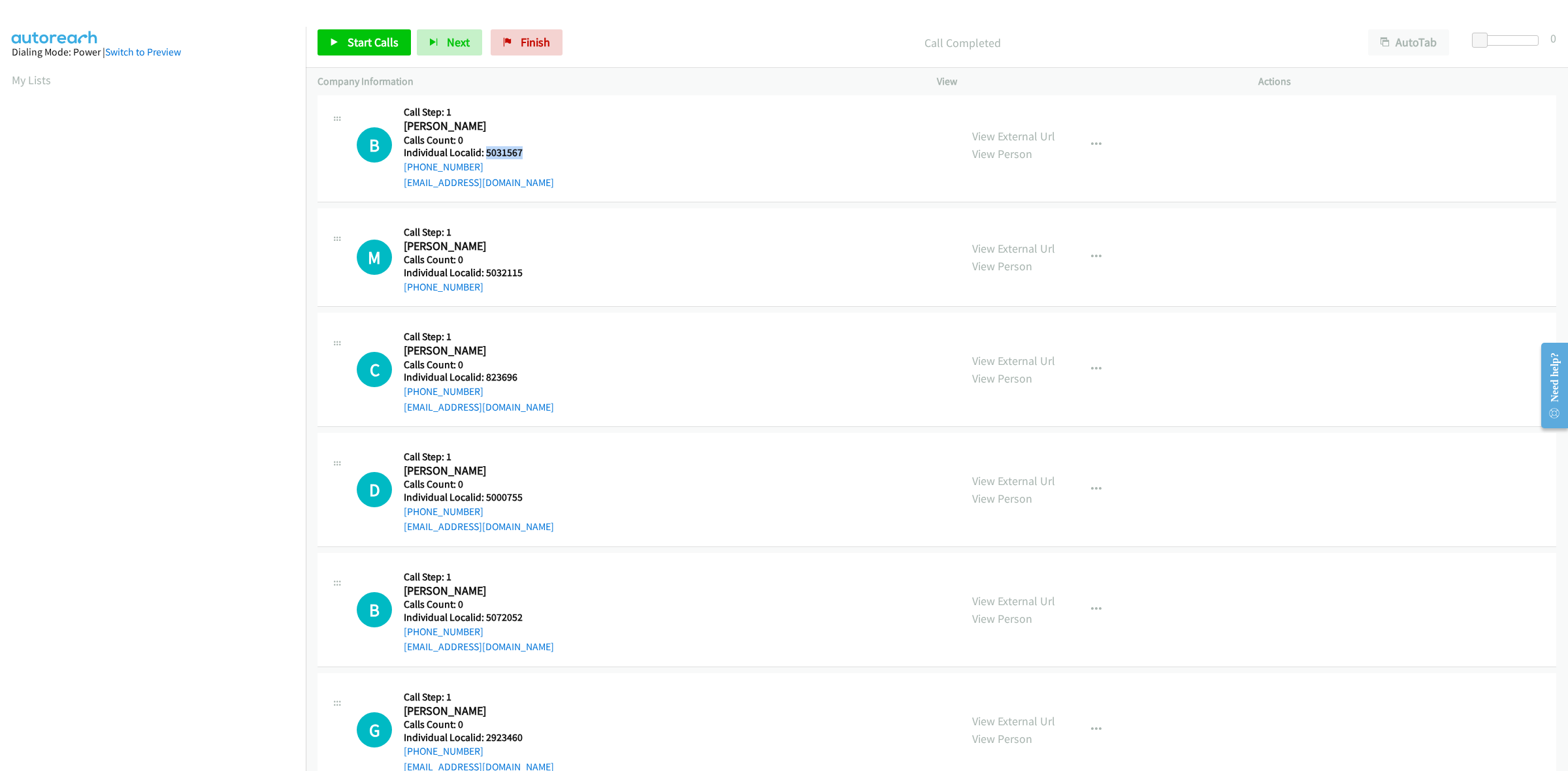
drag, startPoint x: 523, startPoint y: 149, endPoint x: 487, endPoint y: 150, distance: 36.0
click at [487, 150] on h5 "Individual Localid: 5031567" at bounding box center [478, 153] width 151 height 13
drag, startPoint x: 487, startPoint y: 167, endPoint x: 399, endPoint y: 168, distance: 88.0
click at [399, 168] on div "B Callback Scheduled Call Step: 1 Bob Scott America/New_York Calls Count: 0 Ind…" at bounding box center [653, 145] width 592 height 90
drag, startPoint x: 500, startPoint y: 155, endPoint x: 484, endPoint y: 155, distance: 16.0
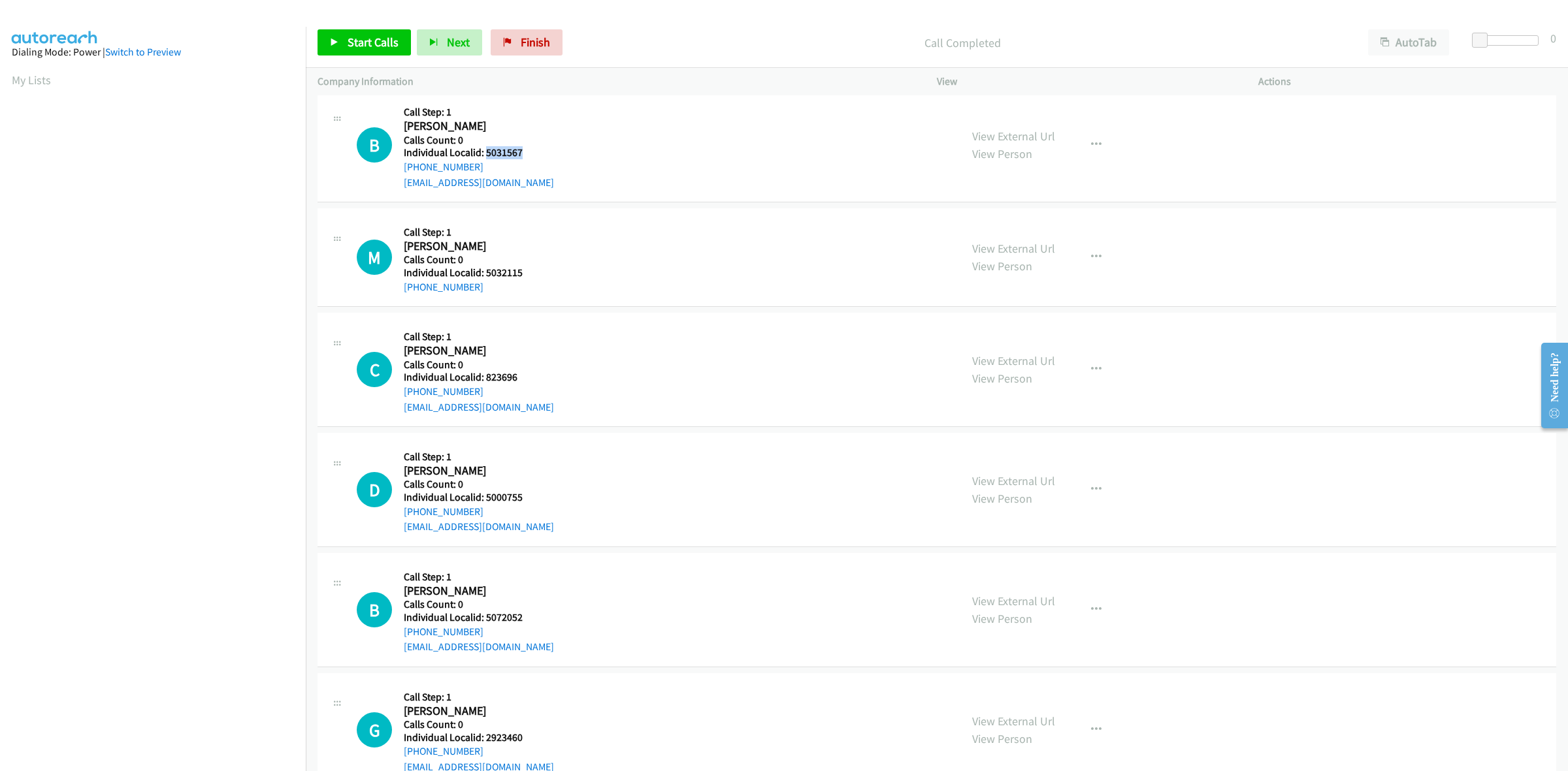
click at [484, 155] on h5 "Individual Localid: 5031567" at bounding box center [478, 153] width 151 height 13
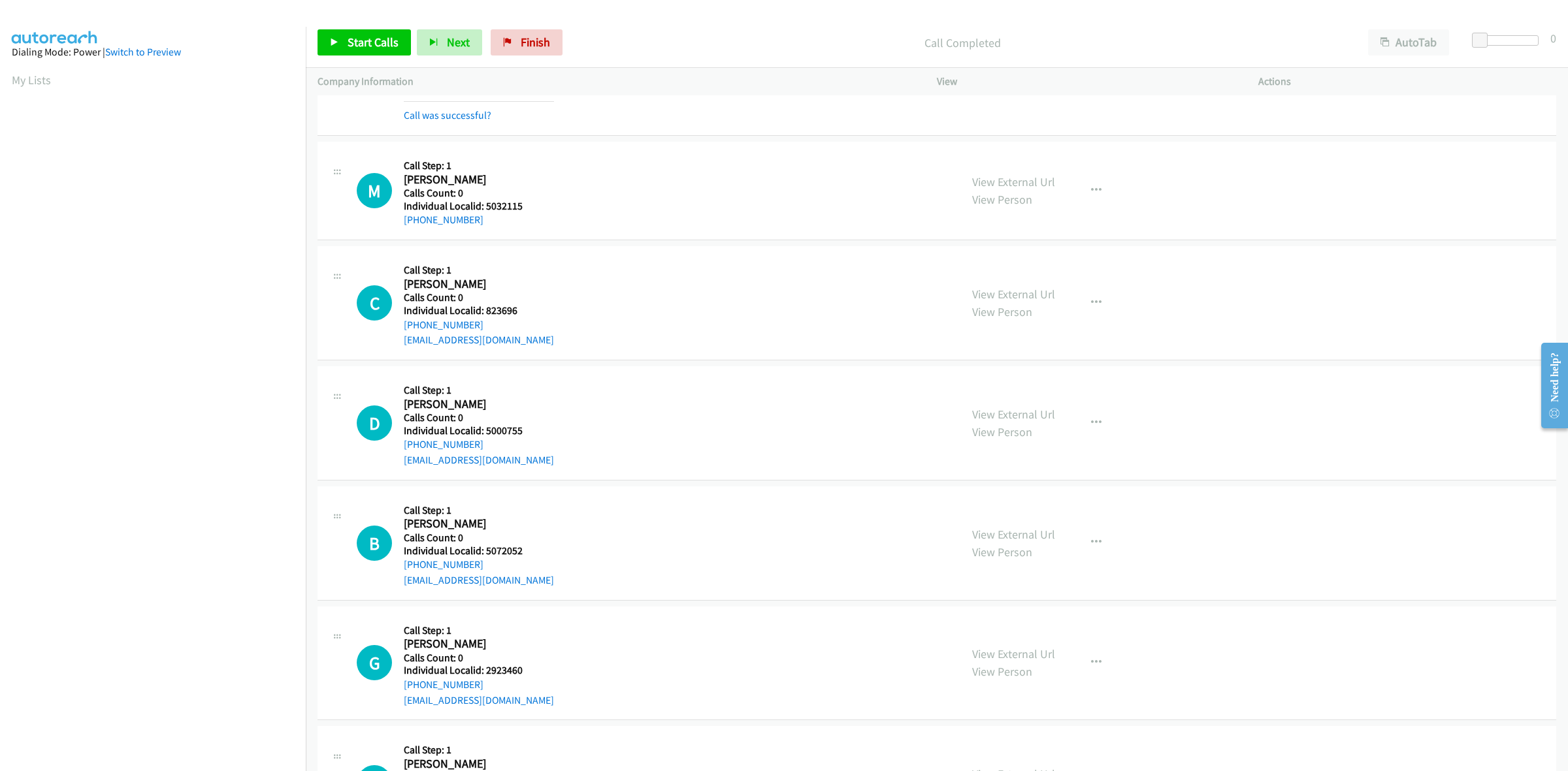
scroll to position [795, 0]
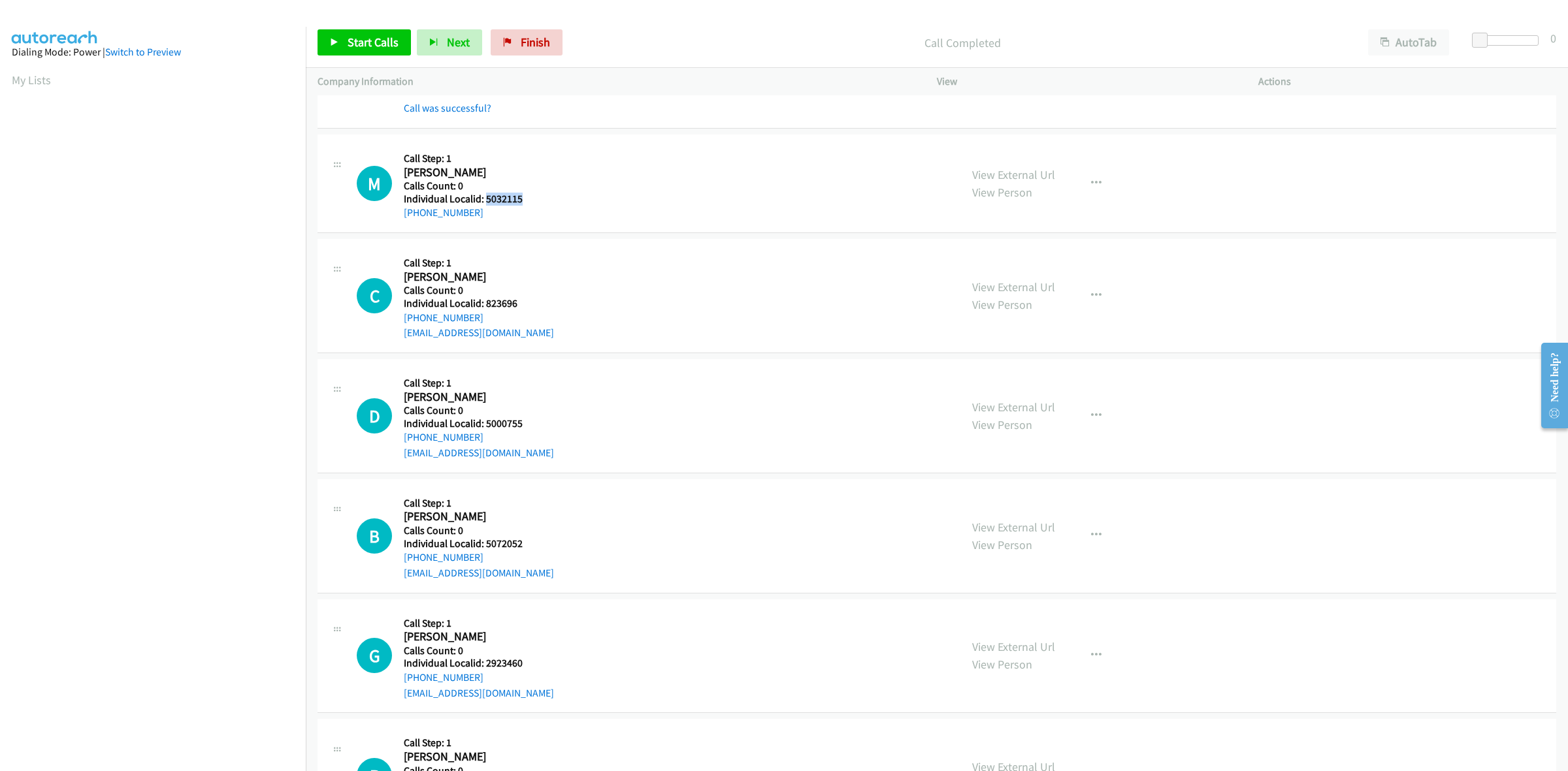
drag, startPoint x: 533, startPoint y: 203, endPoint x: 484, endPoint y: 198, distance: 49.3
click at [484, 198] on h5 "Individual Localid: 5032115" at bounding box center [469, 199] width 131 height 13
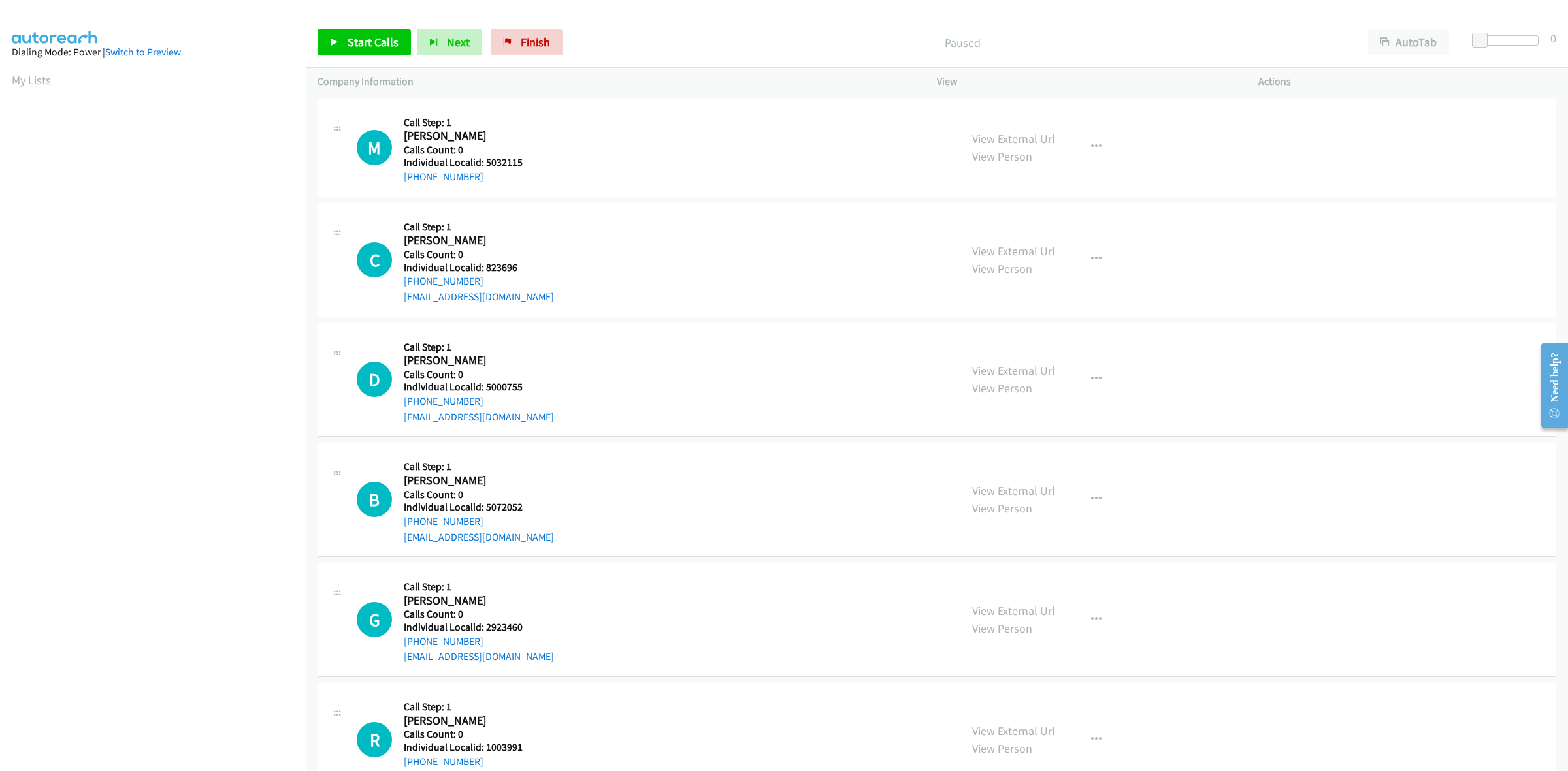
scroll to position [0, 2]
drag, startPoint x: 529, startPoint y: 165, endPoint x: 484, endPoint y: 160, distance: 45.3
click at [484, 160] on h5 "Individual Localid: 5032115" at bounding box center [469, 163] width 131 height 13
copy h5 "5032115"
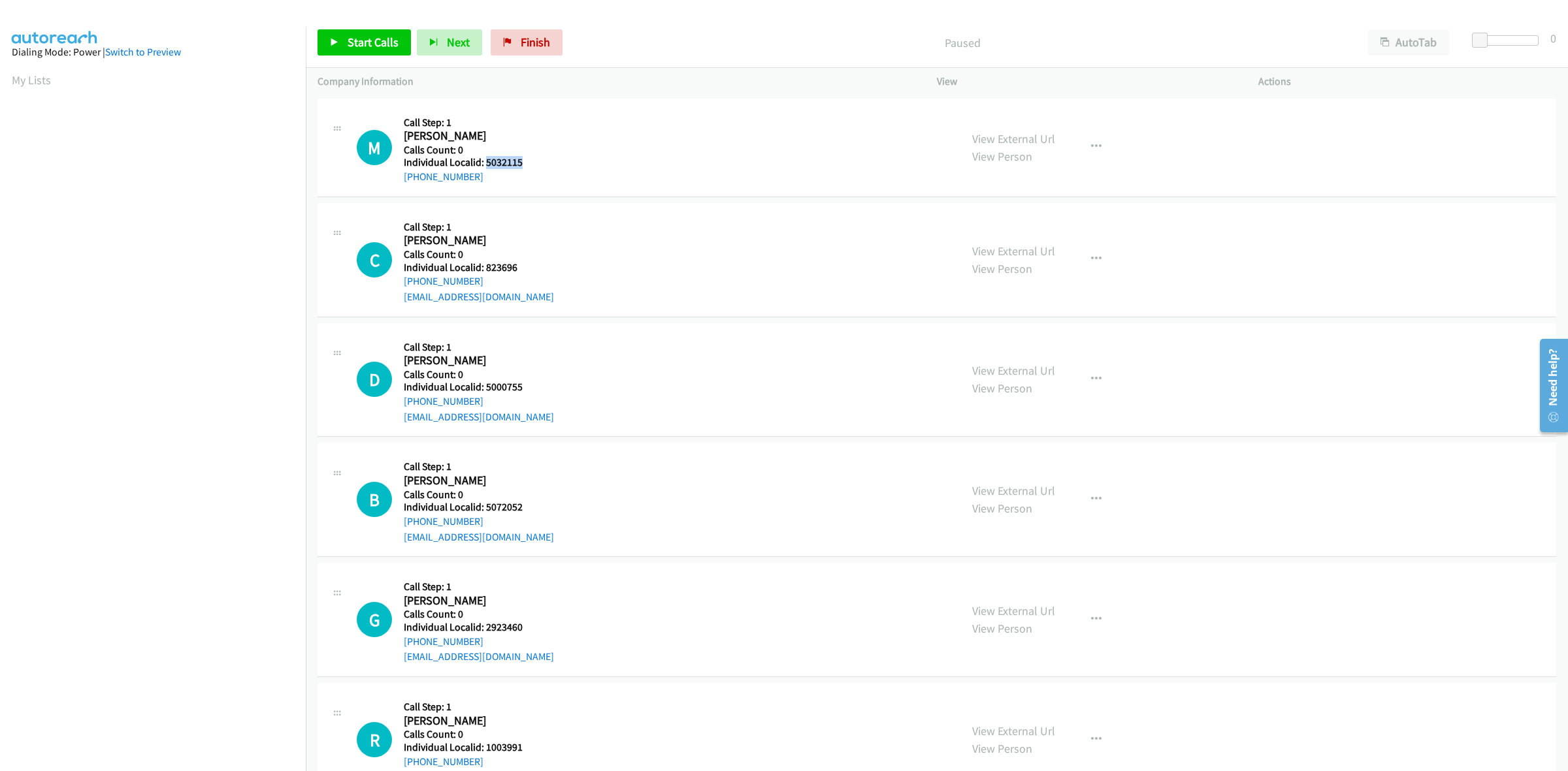
drag, startPoint x: 441, startPoint y: 176, endPoint x: 395, endPoint y: 177, distance: 46.0
click at [395, 177] on div "M Callback Scheduled Call Step: 1 Michael Ansay America/New_York Calls Count: 0…" at bounding box center [653, 148] width 592 height 74
copy link "+1 401-632-6513"
drag, startPoint x: 503, startPoint y: 160, endPoint x: 487, endPoint y: 161, distance: 16.0
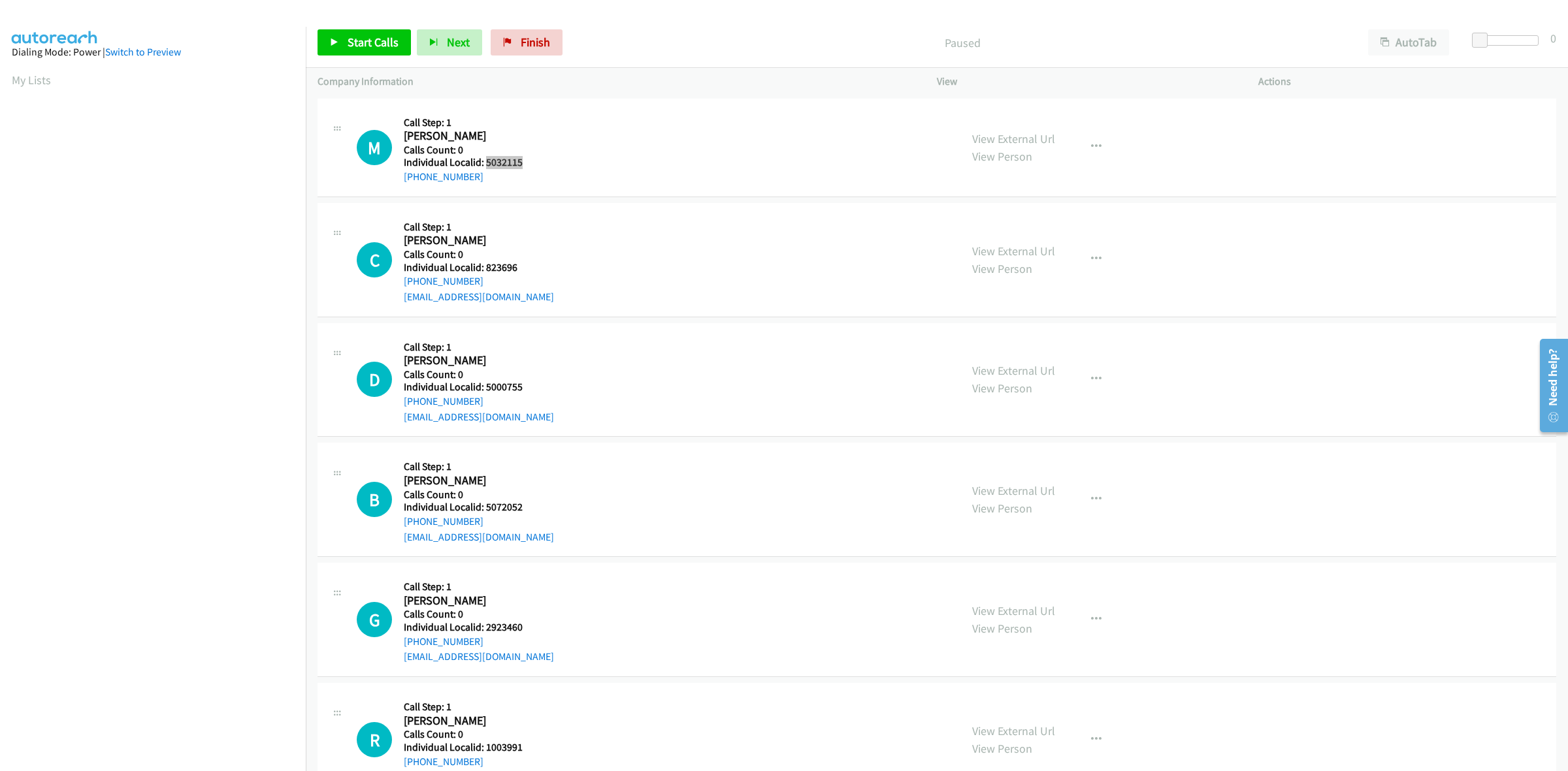
click at [487, 161] on h5 "Individual Localid: 5032115" at bounding box center [469, 163] width 131 height 13
copy h5 "5032115"
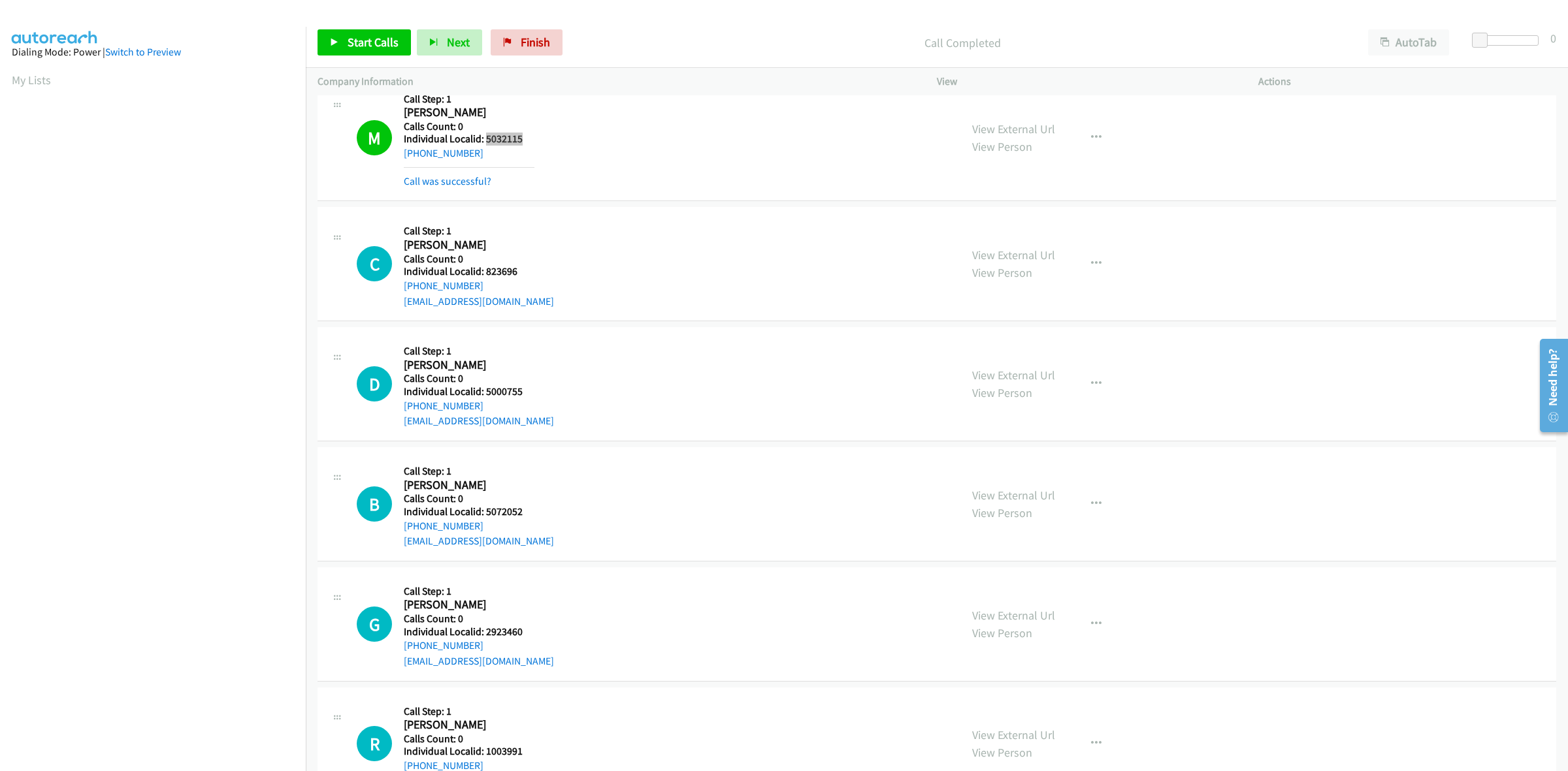
scroll to position [102, 0]
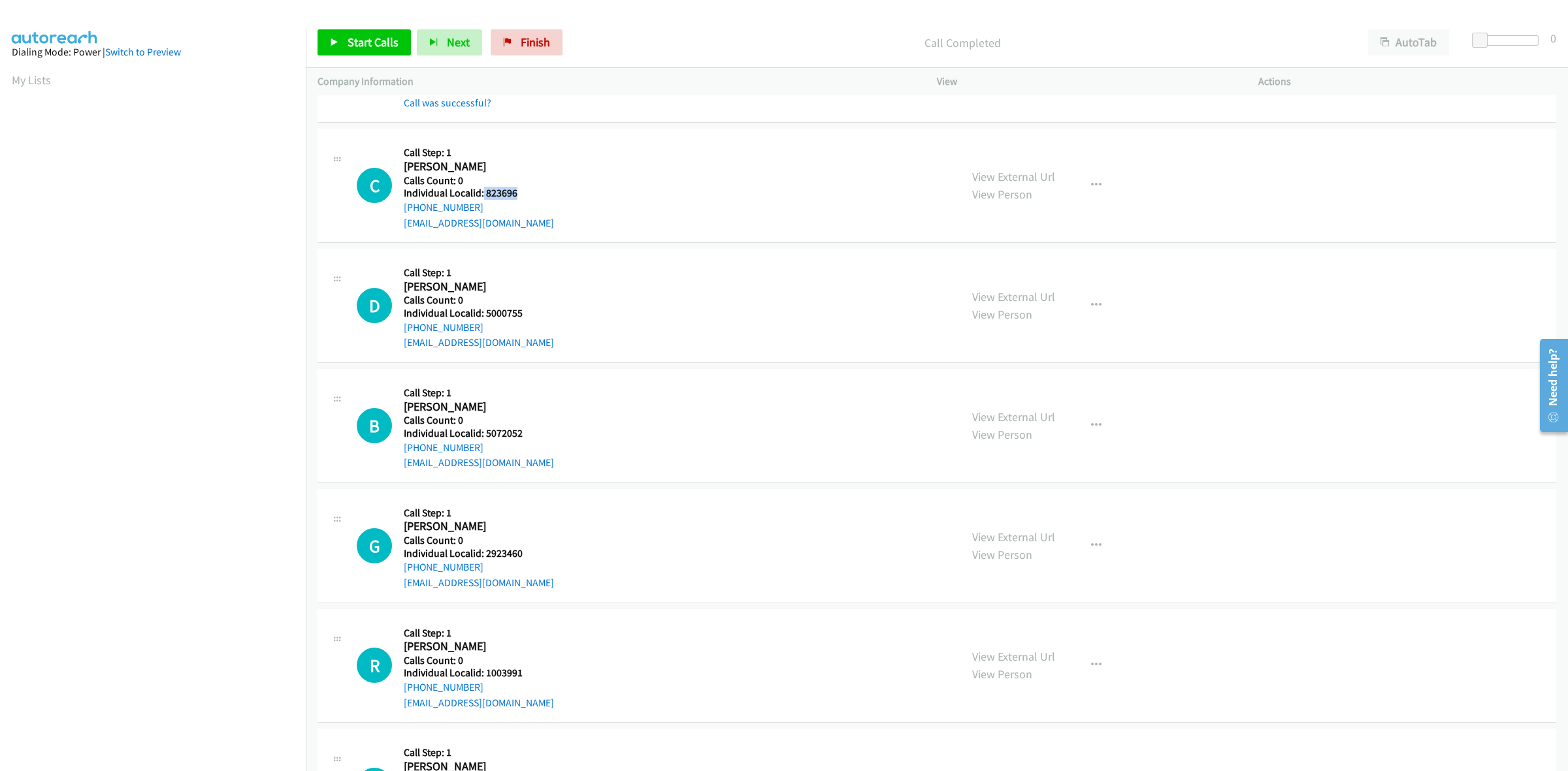
drag, startPoint x: 524, startPoint y: 194, endPoint x: 482, endPoint y: 193, distance: 42.0
click at [482, 193] on h5 "Individual Localid: 823696" at bounding box center [478, 193] width 151 height 13
copy h5 "823696"
drag, startPoint x: 485, startPoint y: 207, endPoint x: 398, endPoint y: 212, distance: 87.1
click at [398, 212] on div "C Callback Scheduled Call Step: 1 Charles Forbes America/New_York Calls Count: …" at bounding box center [653, 185] width 592 height 90
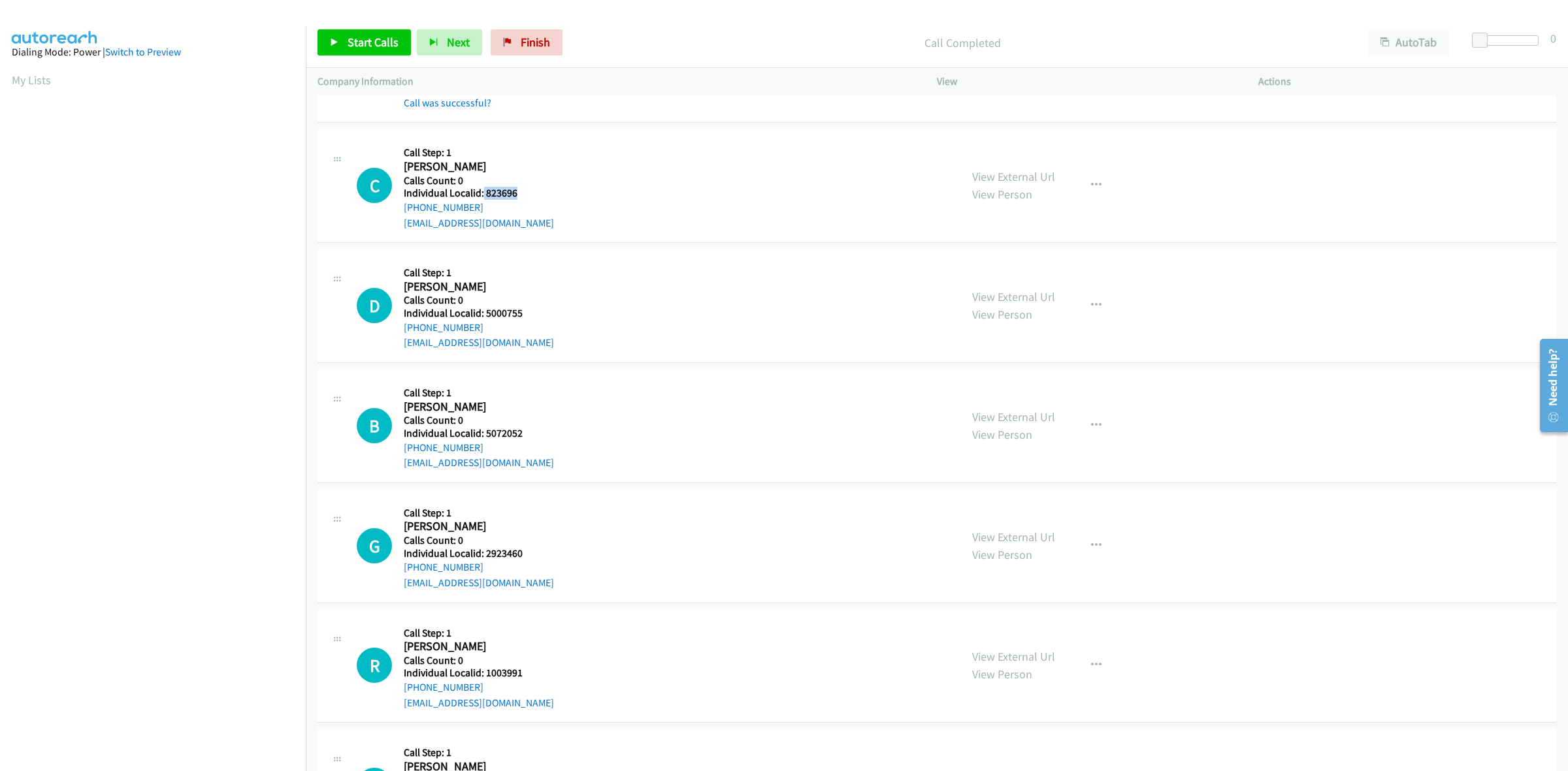
copy link "+1 336-999-3778"
drag, startPoint x: 518, startPoint y: 190, endPoint x: 485, endPoint y: 191, distance: 33.0
click at [485, 191] on h5 "Individual Localid: 823696" at bounding box center [478, 193] width 151 height 13
copy h5 "823696"
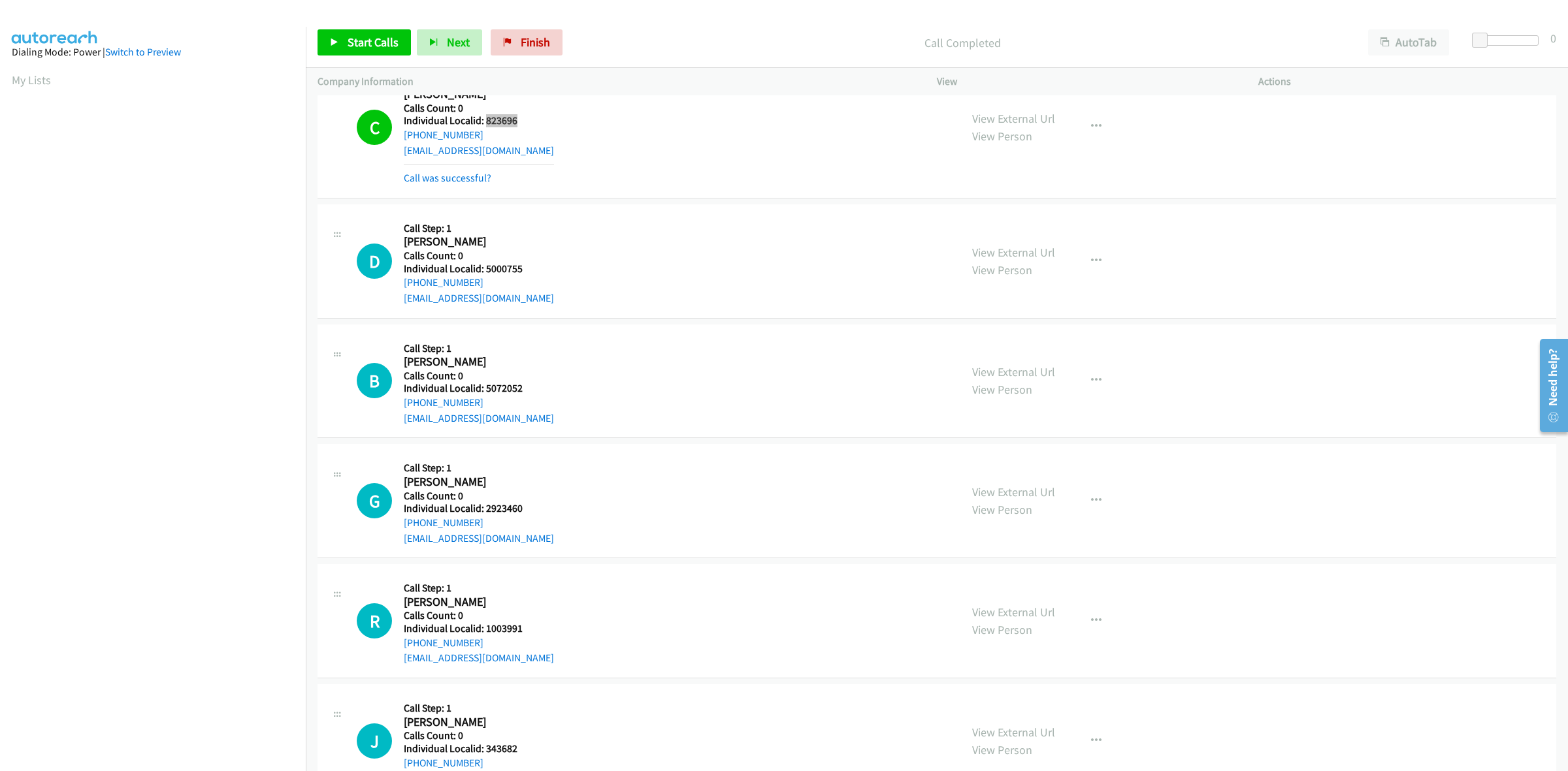
scroll to position [183, 0]
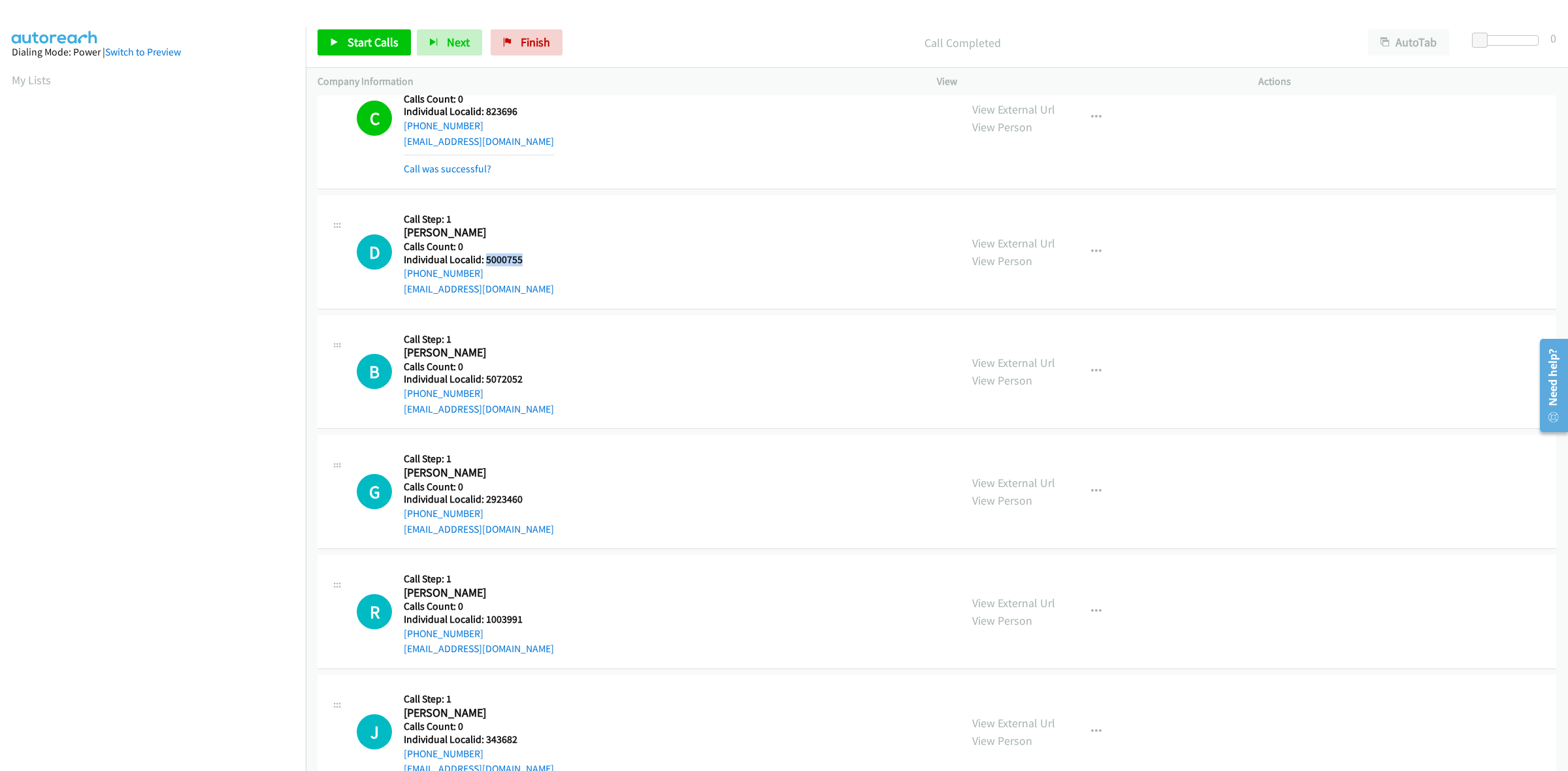
drag, startPoint x: 528, startPoint y: 257, endPoint x: 485, endPoint y: 256, distance: 43.0
click at [485, 256] on h5 "Individual Localid: 5000755" at bounding box center [478, 260] width 151 height 13
copy h5 "5000755"
click at [534, 233] on div "D Callback Scheduled Call Step: 1 Donald Renninger America/New_York Calls Count…" at bounding box center [653, 252] width 592 height 90
drag, startPoint x: 452, startPoint y: 270, endPoint x: 474, endPoint y: 273, distance: 22.2
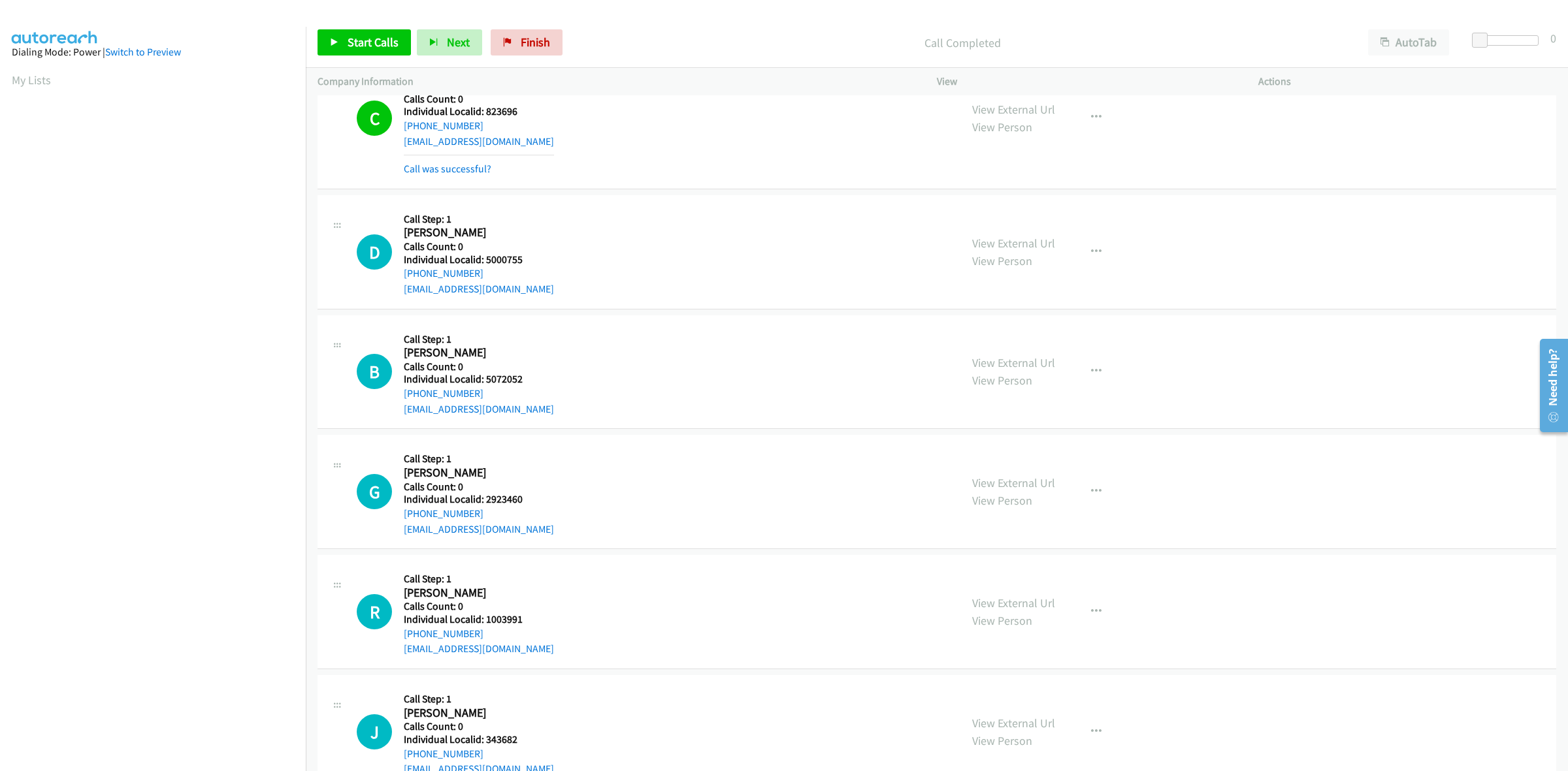
click at [474, 273] on div "Callback Scheduled Call Step: 1 Donald Renninger America/New_York Calls Count: …" at bounding box center [478, 252] width 151 height 90
click at [648, 229] on div "D Callback Scheduled Call Step: 1 Donald Renninger America/New_York Calls Count…" at bounding box center [653, 252] width 592 height 90
drag, startPoint x: 478, startPoint y: 276, endPoint x: 397, endPoint y: 277, distance: 81.0
click at [397, 277] on div "D Callback Scheduled Call Step: 1 Donald Renninger America/New_York Calls Count…" at bounding box center [653, 252] width 592 height 90
copy link "+1 330-317-6403"
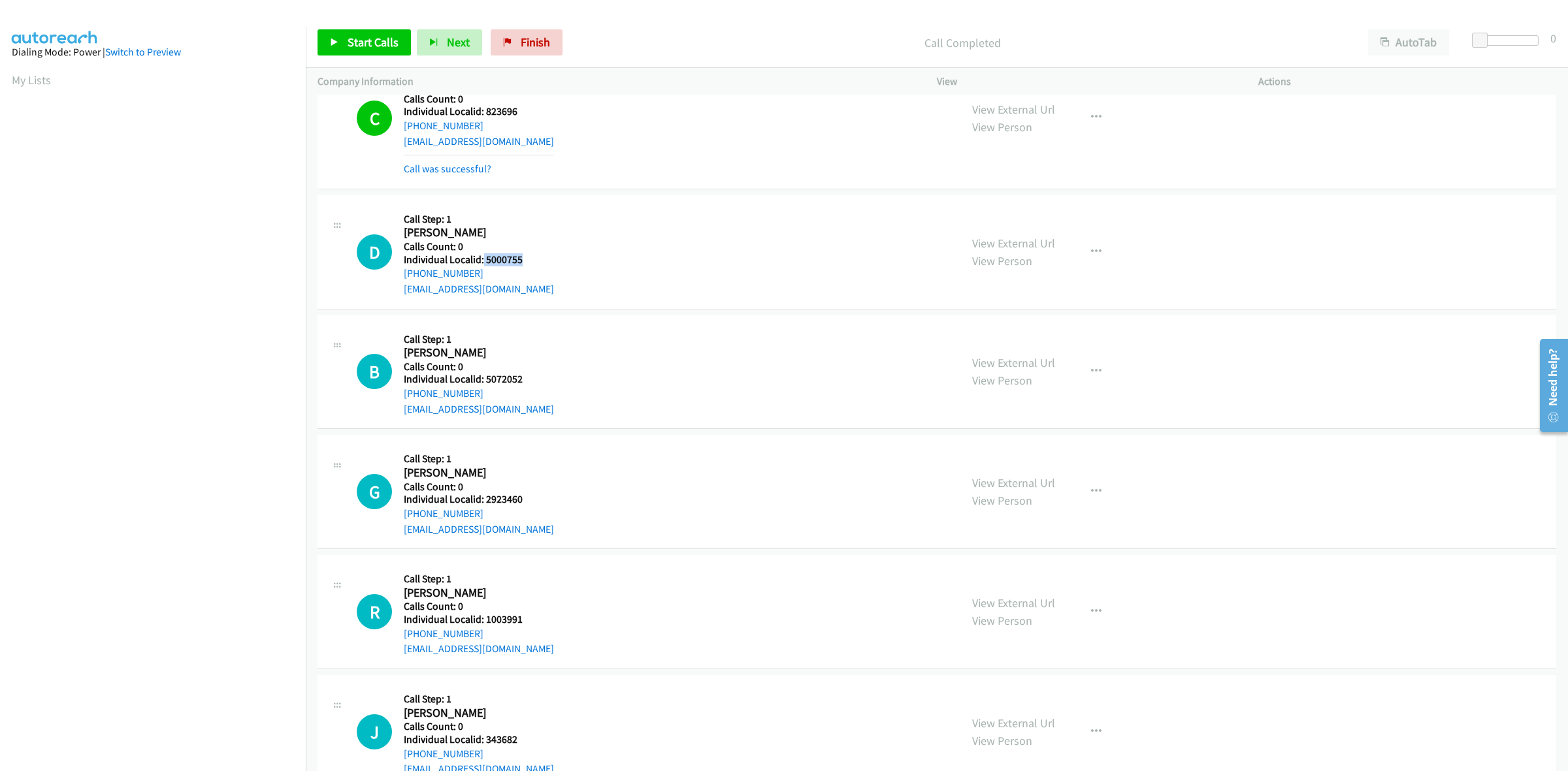
drag, startPoint x: 527, startPoint y: 262, endPoint x: 482, endPoint y: 262, distance: 45.0
click at [482, 262] on h5 "Individual Localid: 5000755" at bounding box center [478, 260] width 151 height 13
copy h5 "5000755"
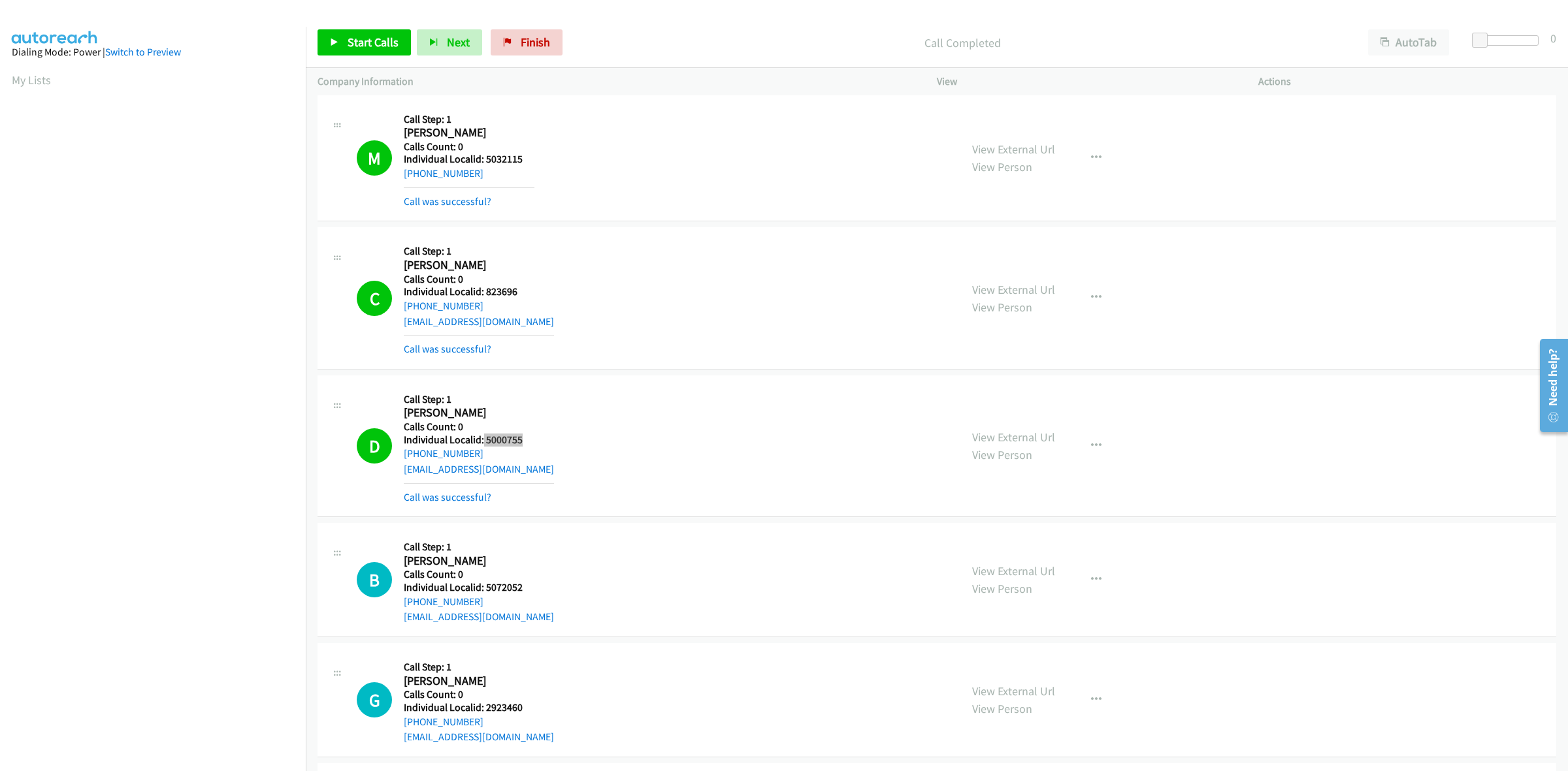
scroll to position [0, 0]
click at [1094, 153] on button "button" at bounding box center [1096, 161] width 36 height 26
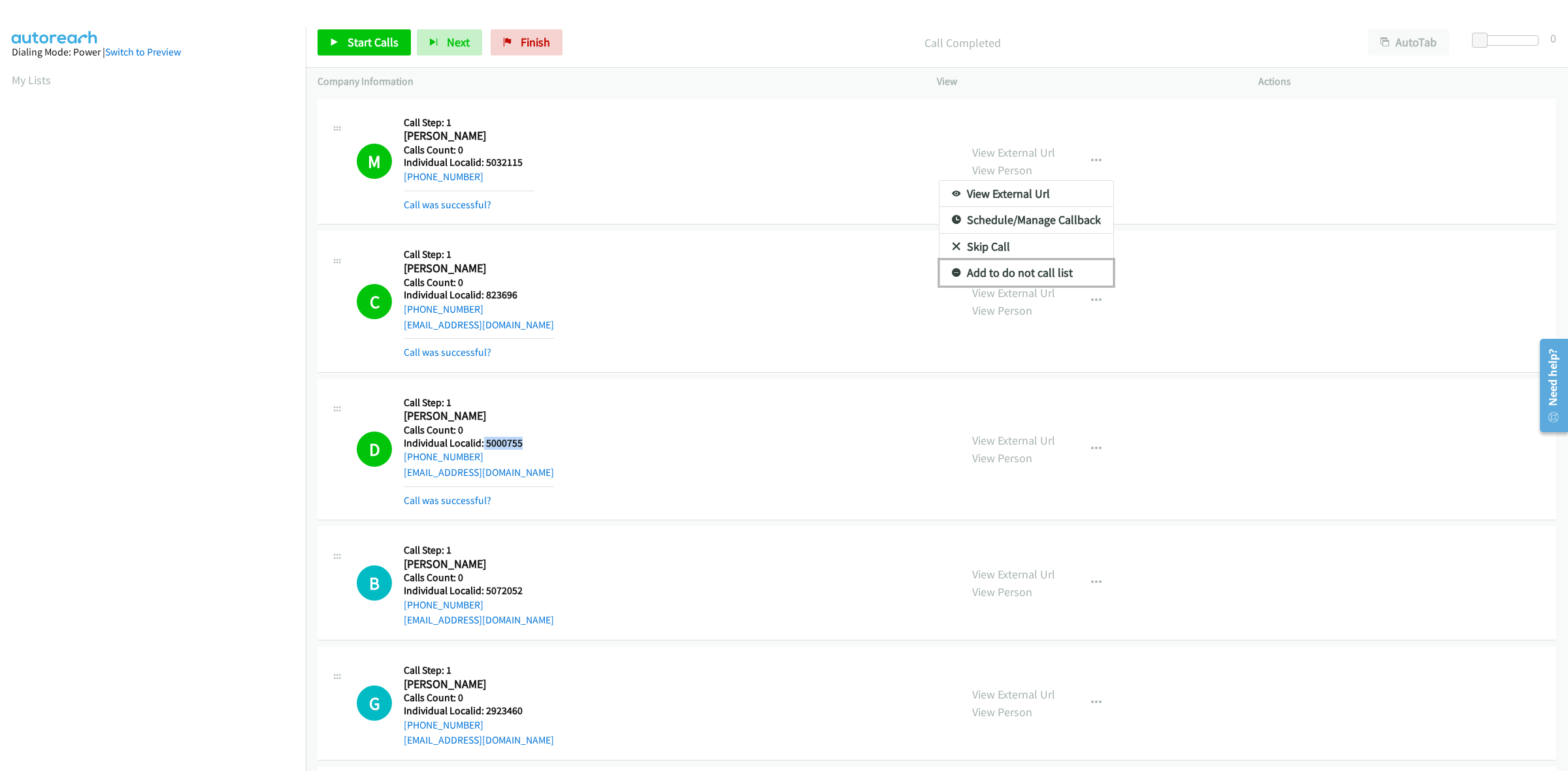
click at [1042, 276] on link "Add to do not call list" at bounding box center [1027, 273] width 174 height 26
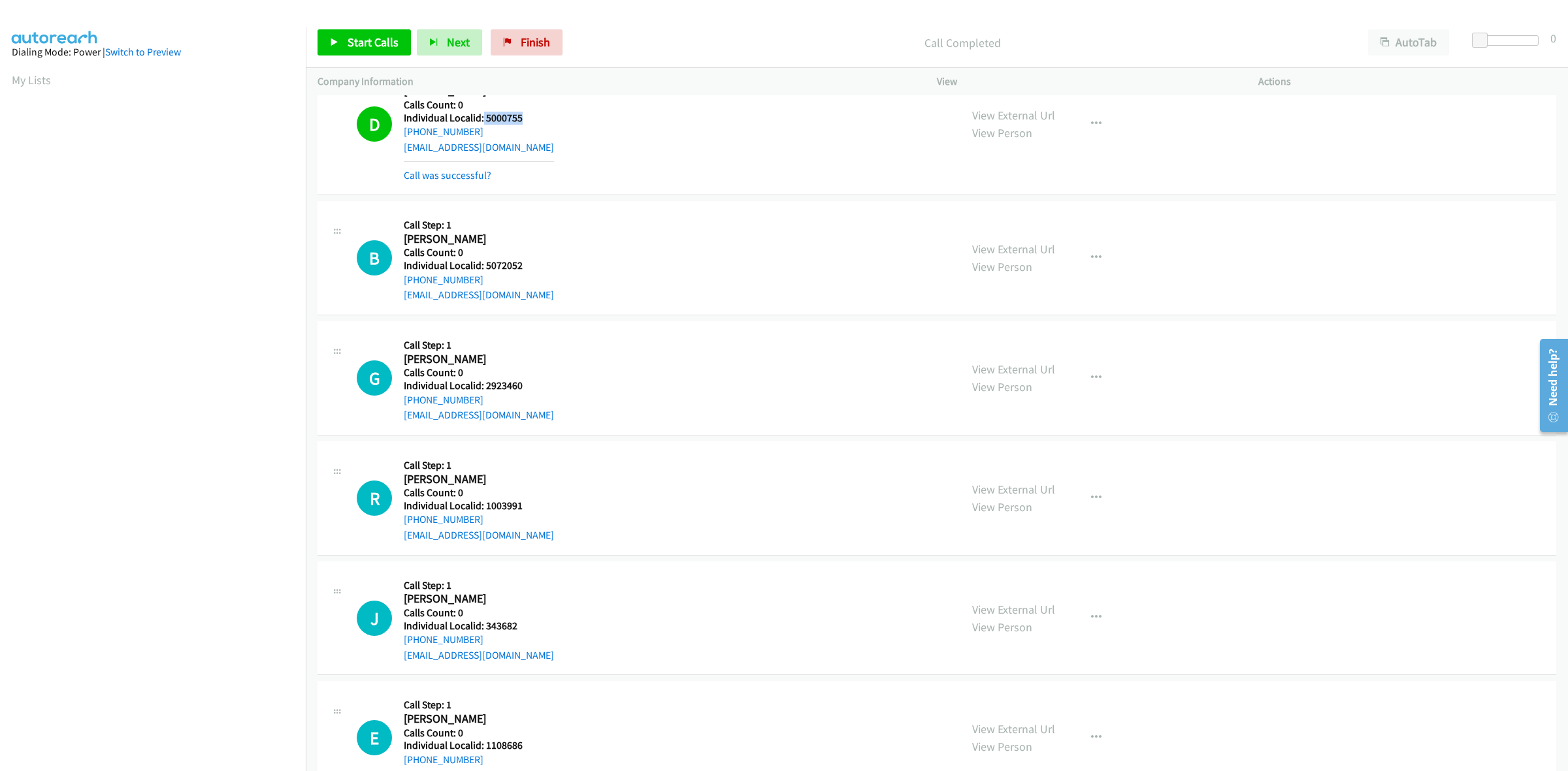
scroll to position [347, 0]
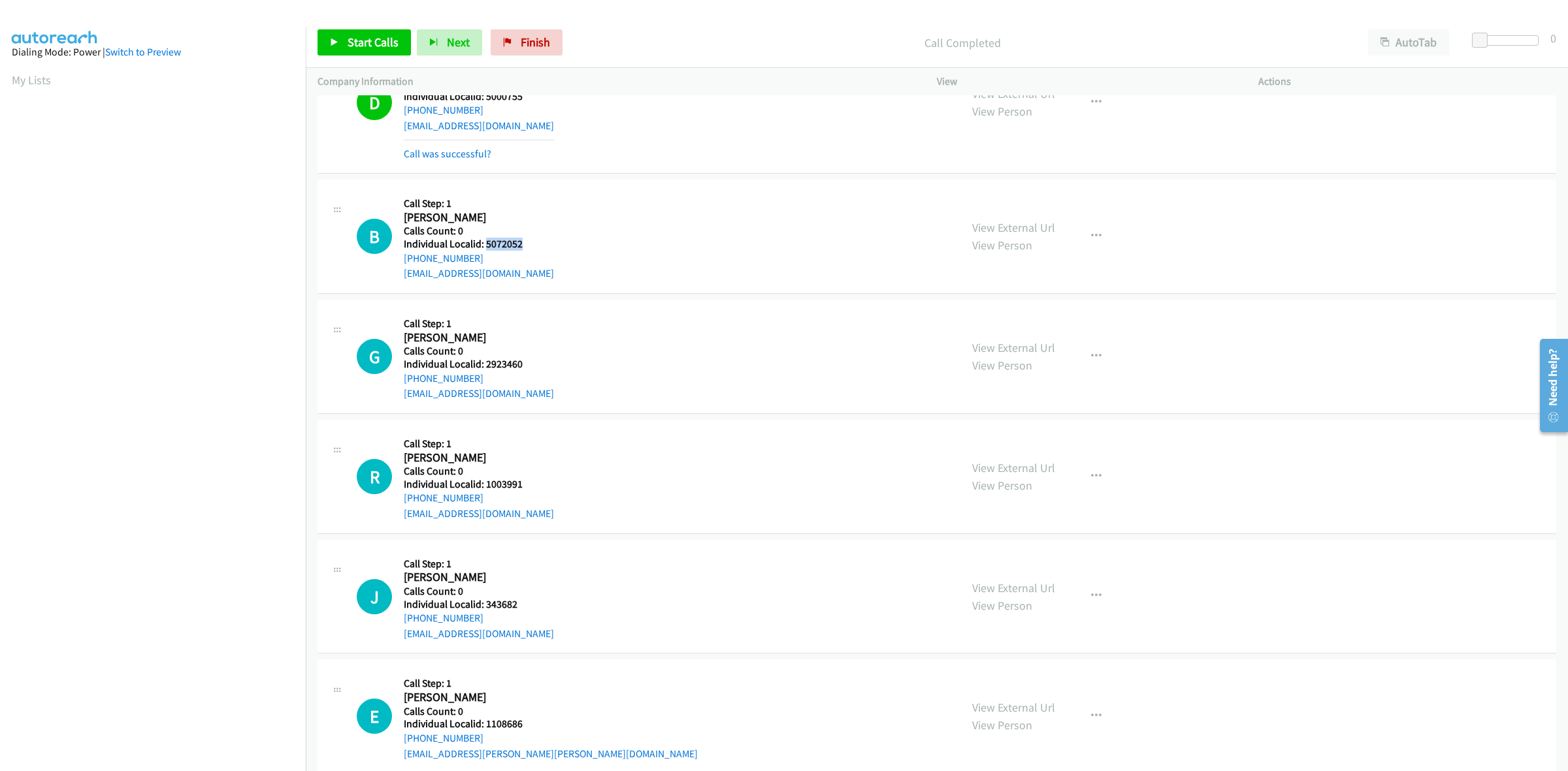
drag, startPoint x: 524, startPoint y: 243, endPoint x: 485, endPoint y: 242, distance: 39.0
click at [485, 242] on h5 "Individual Localid: 5072052" at bounding box center [478, 245] width 151 height 13
copy h5 "5072052"
drag, startPoint x: 482, startPoint y: 254, endPoint x: 403, endPoint y: 262, distance: 79.4
click at [403, 262] on div "[PHONE_NUMBER]" at bounding box center [478, 258] width 151 height 16
